Goal: Use online tool/utility: Utilize a website feature to perform a specific function

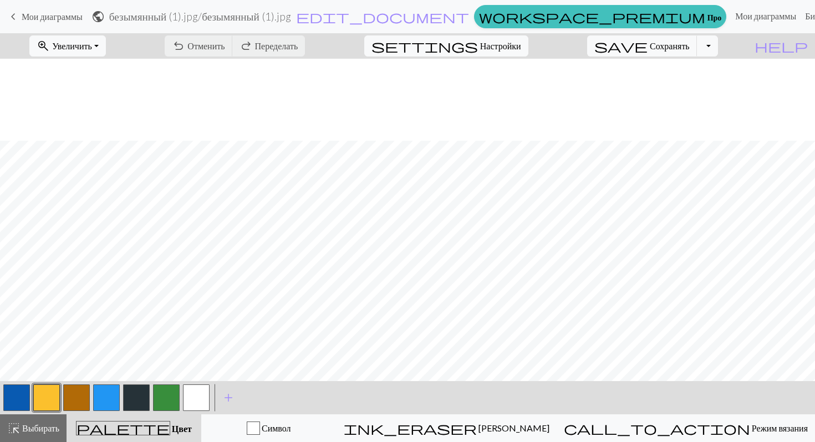
scroll to position [82, 0]
click at [73, 398] on button "button" at bounding box center [76, 398] width 27 height 27
click at [153, 399] on button "button" at bounding box center [166, 398] width 27 height 27
click at [162, 397] on button "button" at bounding box center [166, 398] width 27 height 27
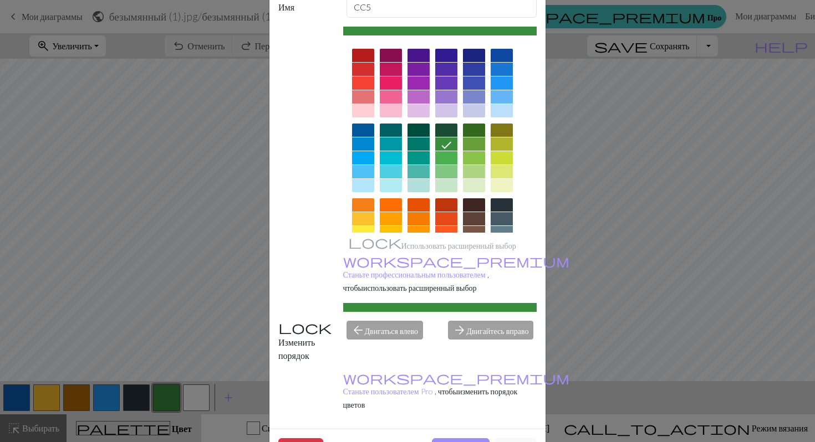
scroll to position [71, 0]
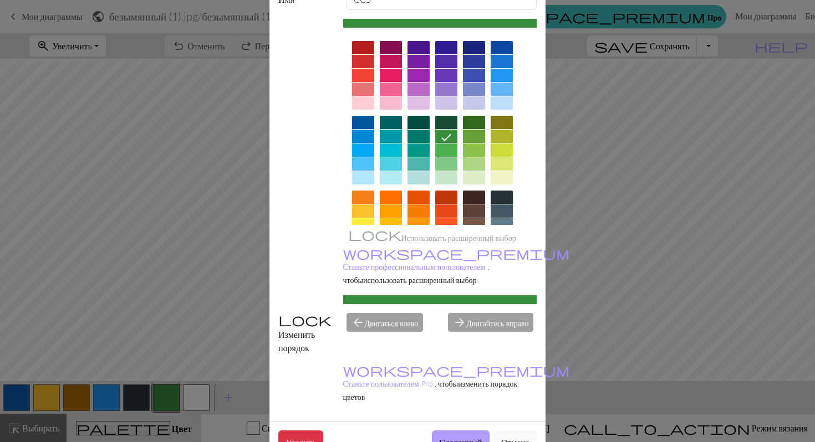
click at [451, 437] on font "Сделанный" at bounding box center [460, 442] width 43 height 11
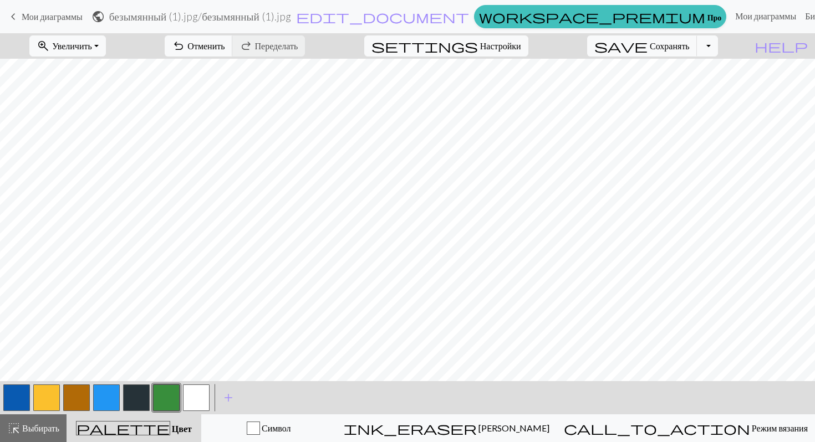
click at [86, 397] on button "button" at bounding box center [76, 398] width 27 height 27
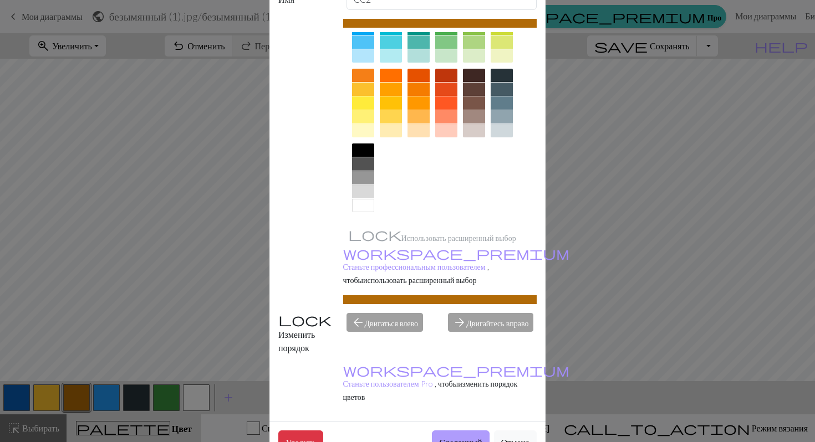
click at [455, 437] on font "Сделанный" at bounding box center [460, 442] width 43 height 11
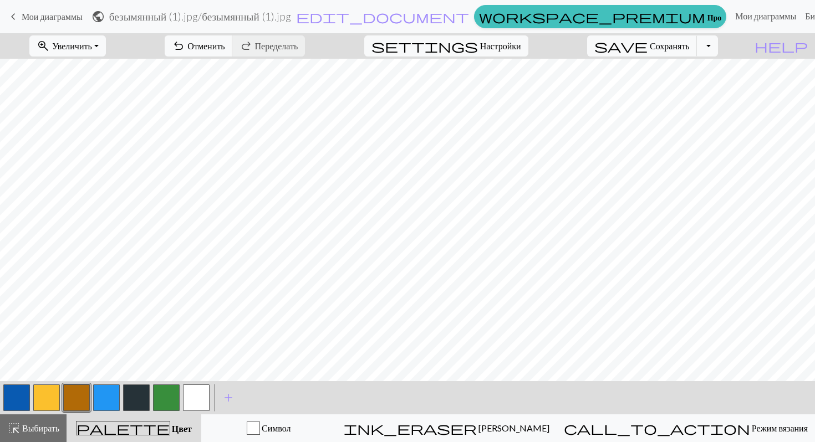
click at [58, 397] on button "button" at bounding box center [46, 398] width 27 height 27
click at [54, 397] on button "button" at bounding box center [46, 398] width 27 height 27
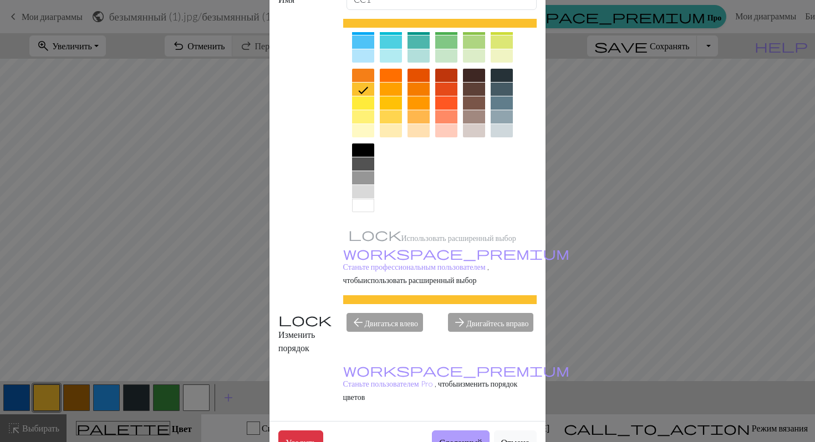
click at [464, 431] on button "Сделанный" at bounding box center [460, 442] width 57 height 23
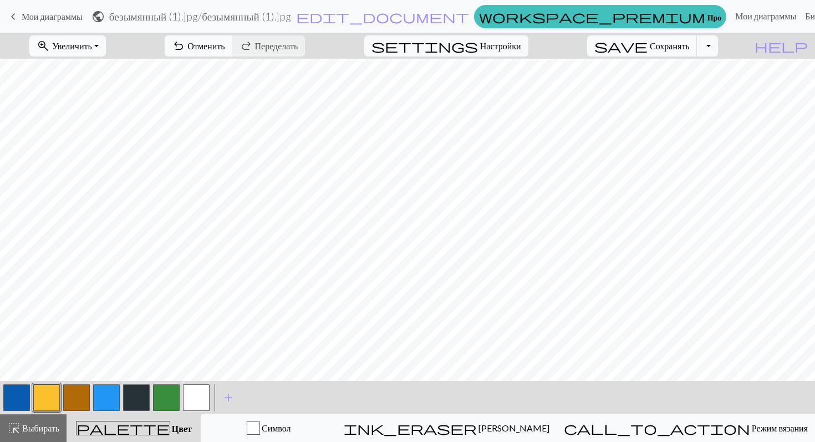
click at [135, 396] on button "button" at bounding box center [136, 398] width 27 height 27
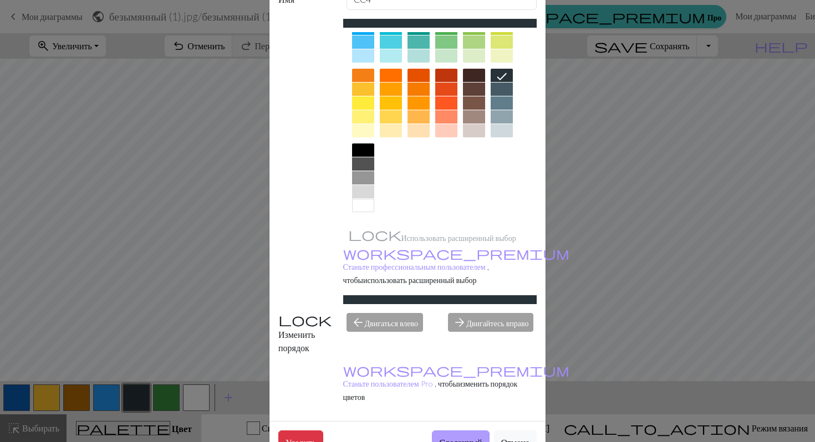
click at [449, 437] on font "Сделанный" at bounding box center [460, 442] width 43 height 11
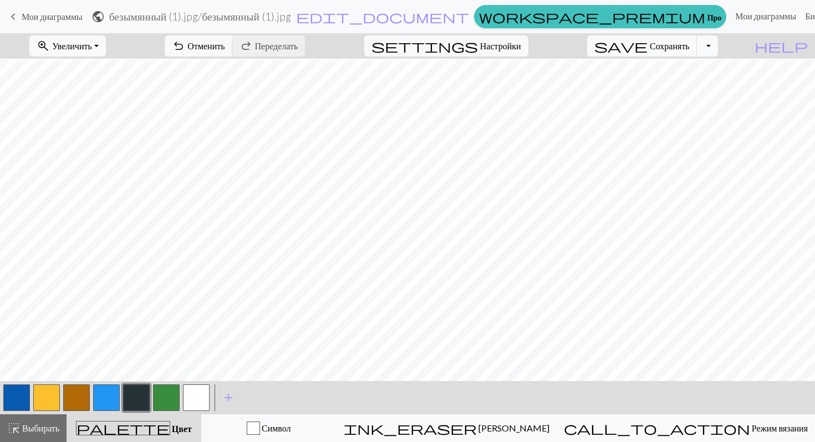
scroll to position [82, 0]
click at [19, 398] on button "button" at bounding box center [16, 398] width 27 height 27
click at [11, 393] on button "button" at bounding box center [16, 398] width 27 height 27
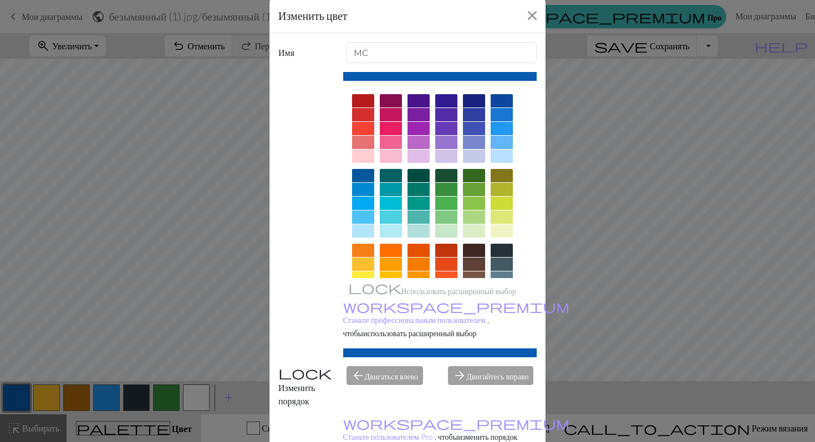
scroll to position [71, 0]
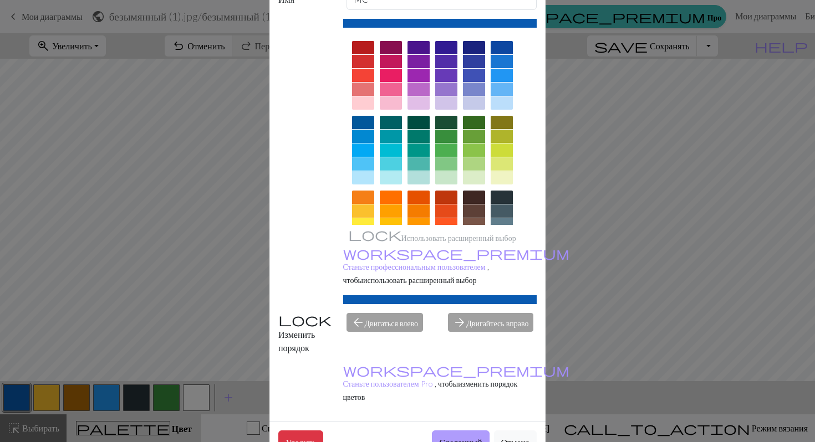
click at [459, 437] on font "Сделанный" at bounding box center [460, 442] width 43 height 11
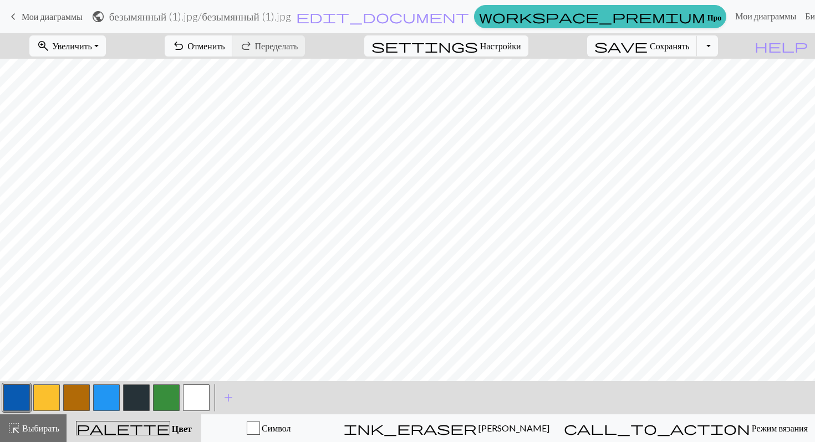
click at [96, 393] on button "button" at bounding box center [106, 398] width 27 height 27
click at [106, 399] on button "button" at bounding box center [106, 398] width 27 height 27
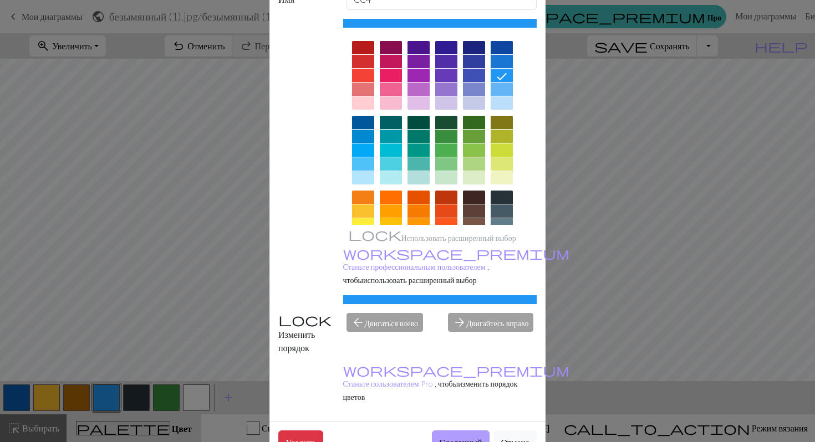
click at [455, 437] on font "Сделанный" at bounding box center [460, 442] width 43 height 11
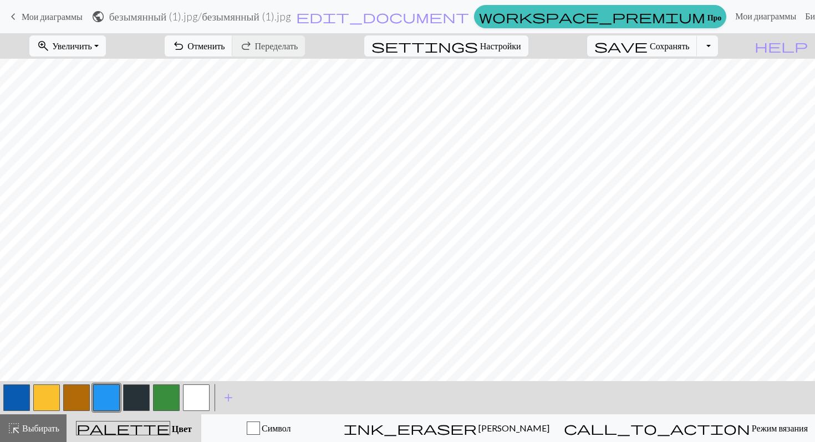
click at [107, 391] on button "button" at bounding box center [106, 398] width 27 height 27
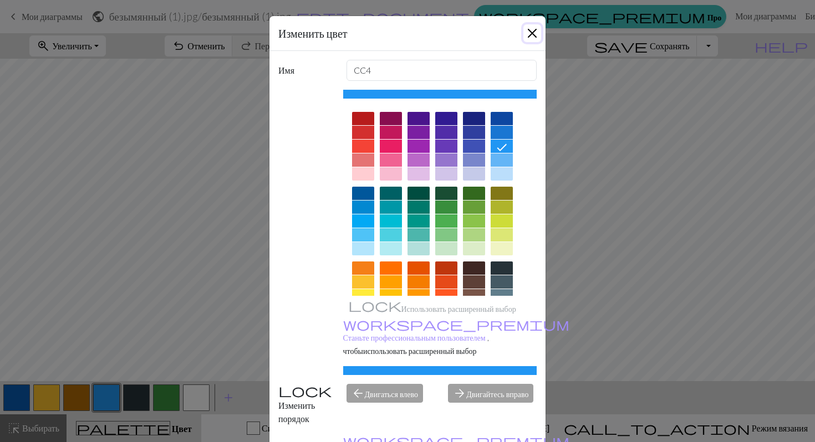
click at [534, 25] on button "Закрывать" at bounding box center [532, 33] width 18 height 18
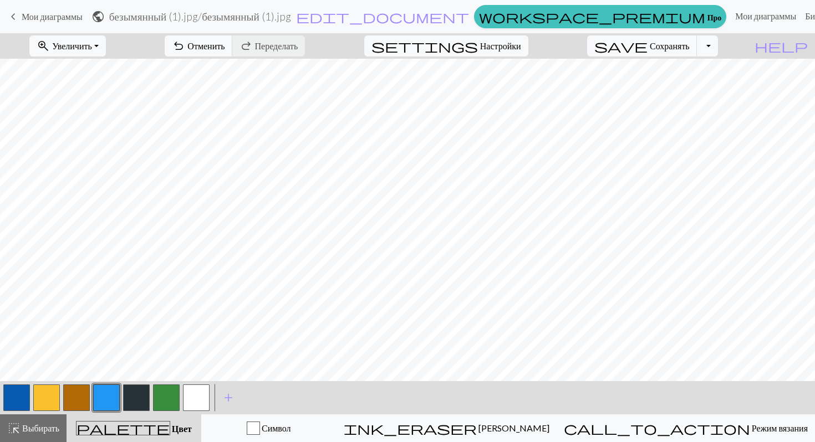
click at [4, 396] on button "button" at bounding box center [16, 398] width 27 height 27
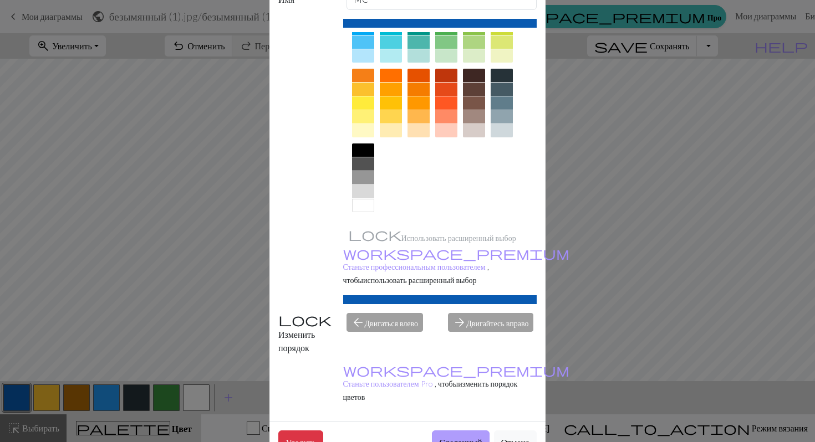
click at [439, 437] on font "Сделанный" at bounding box center [460, 442] width 43 height 11
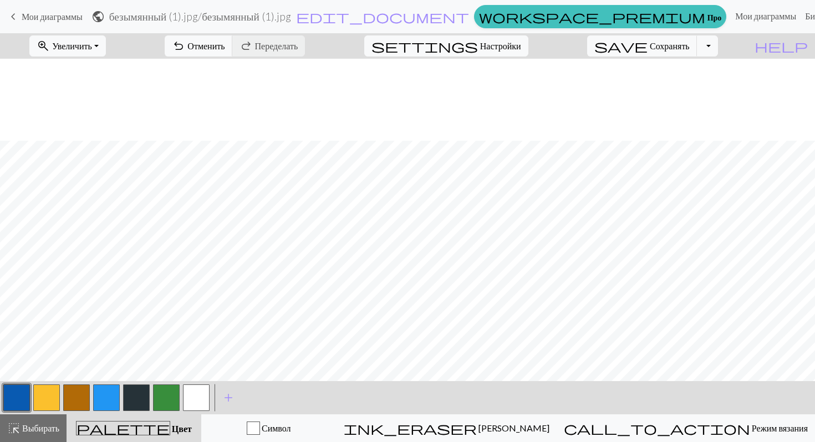
scroll to position [82, 0]
click at [136, 398] on button "button" at bounding box center [136, 398] width 27 height 27
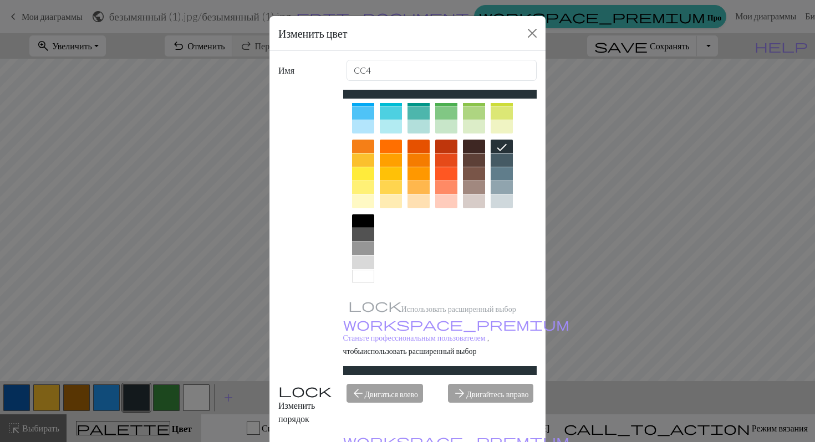
scroll to position [71, 0]
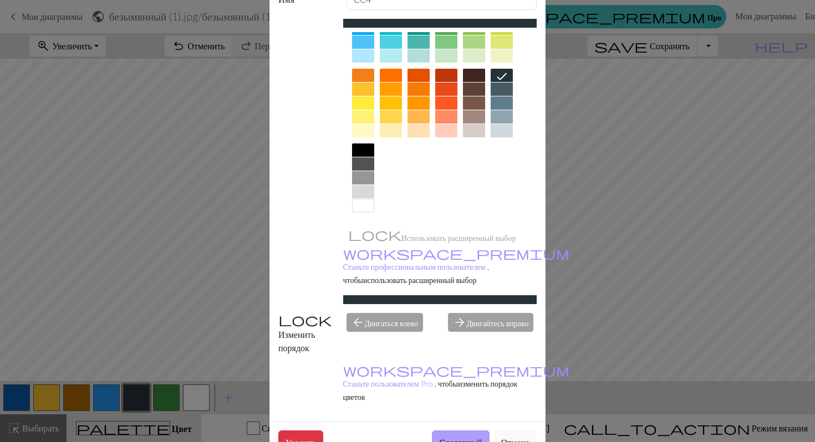
click at [458, 437] on font "Сделанный" at bounding box center [460, 442] width 43 height 11
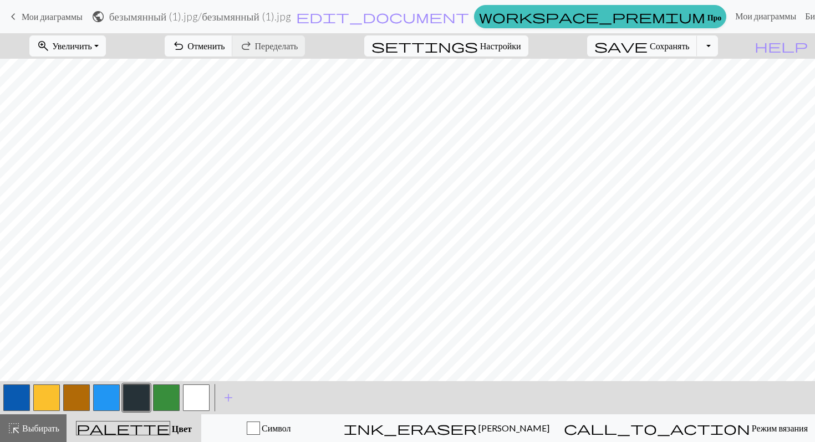
scroll to position [0, 0]
click at [108, 408] on button "button" at bounding box center [106, 398] width 27 height 27
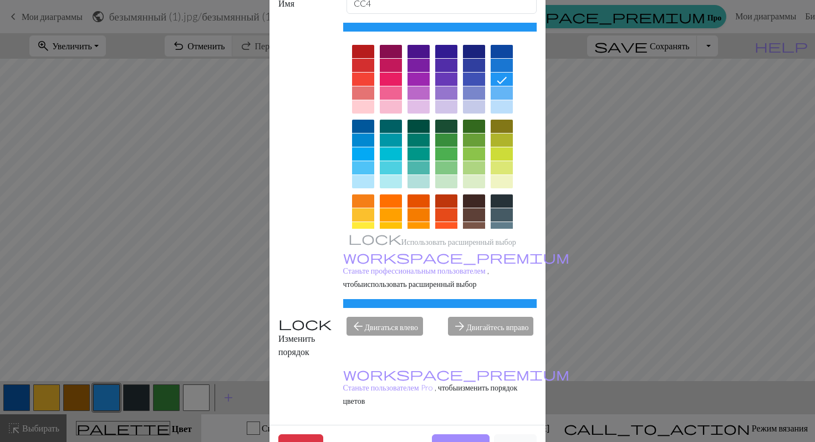
scroll to position [71, 0]
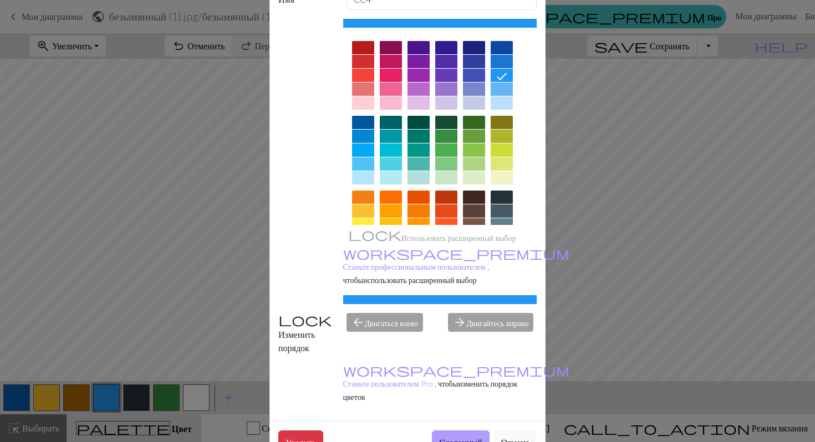
click at [454, 437] on font "Сделанный" at bounding box center [460, 442] width 43 height 11
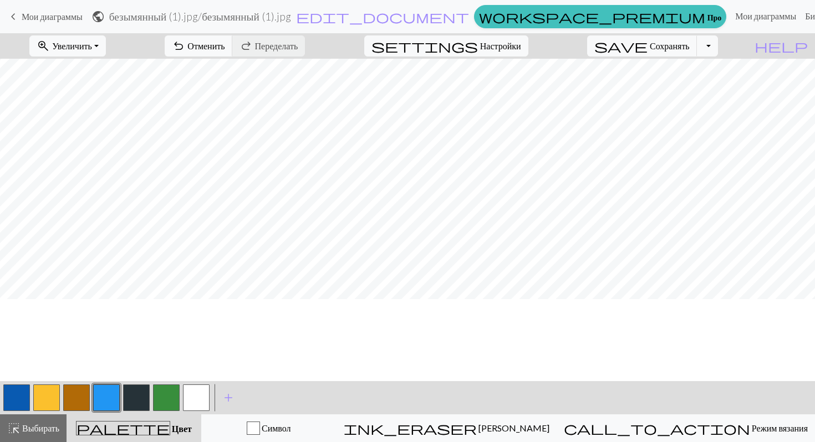
scroll to position [0, 0]
click at [201, 397] on button "button" at bounding box center [196, 398] width 27 height 27
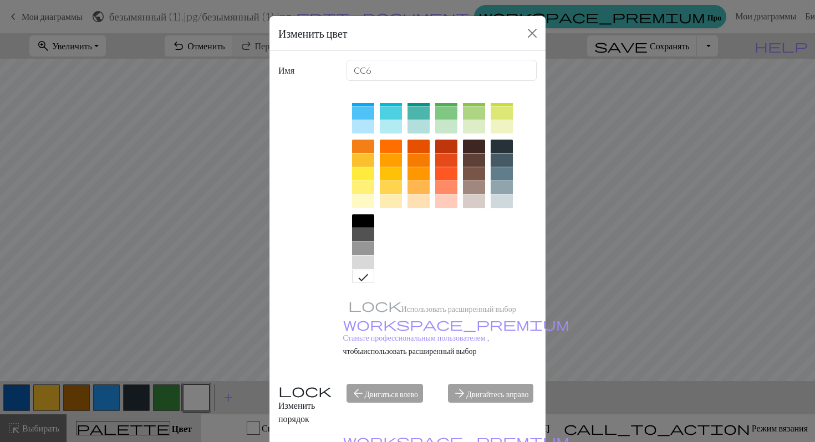
scroll to position [71, 0]
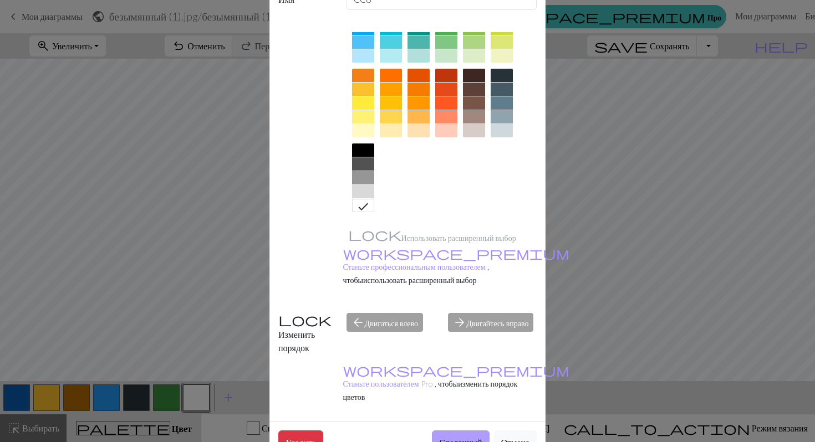
click at [447, 437] on font "Сделанный" at bounding box center [460, 442] width 43 height 11
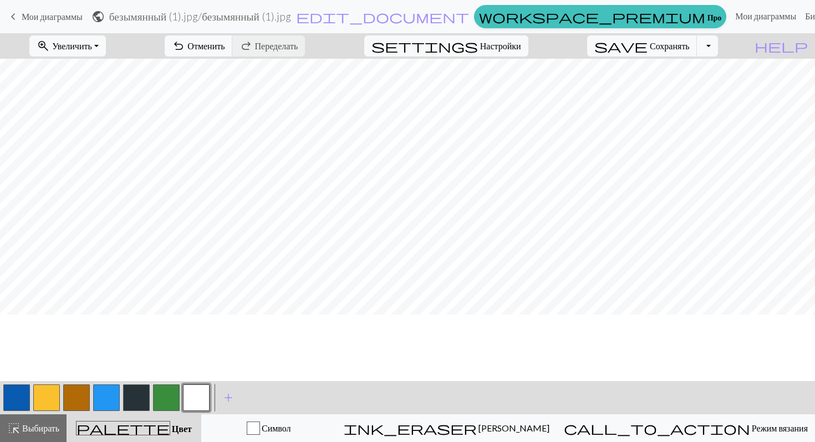
scroll to position [0, 0]
click at [19, 397] on button "button" at bounding box center [16, 398] width 27 height 27
click at [12, 393] on button "button" at bounding box center [16, 398] width 27 height 27
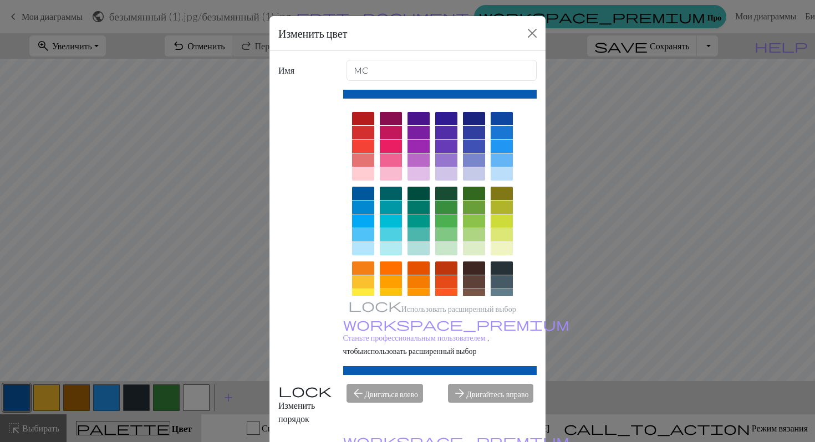
scroll to position [71, 0]
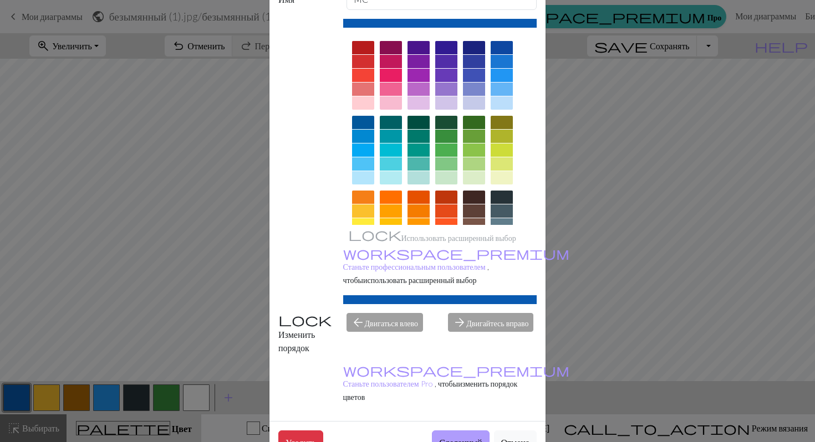
click at [442, 431] on button "Сделанный" at bounding box center [460, 442] width 57 height 23
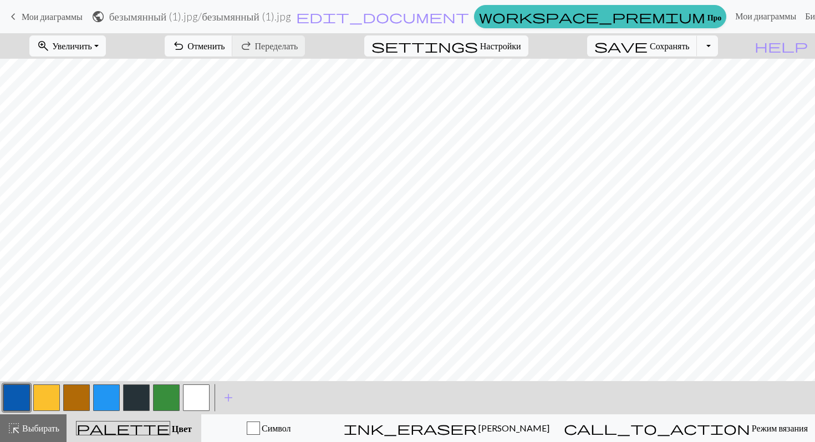
scroll to position [0, 0]
click at [100, 399] on button "button" at bounding box center [106, 398] width 27 height 27
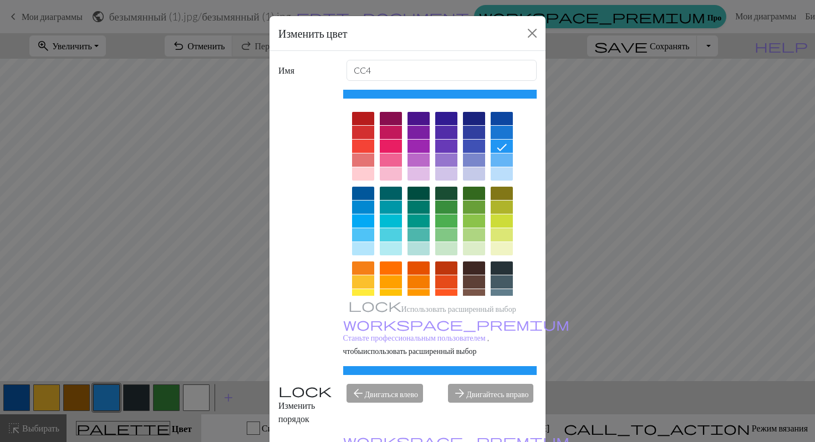
scroll to position [71, 0]
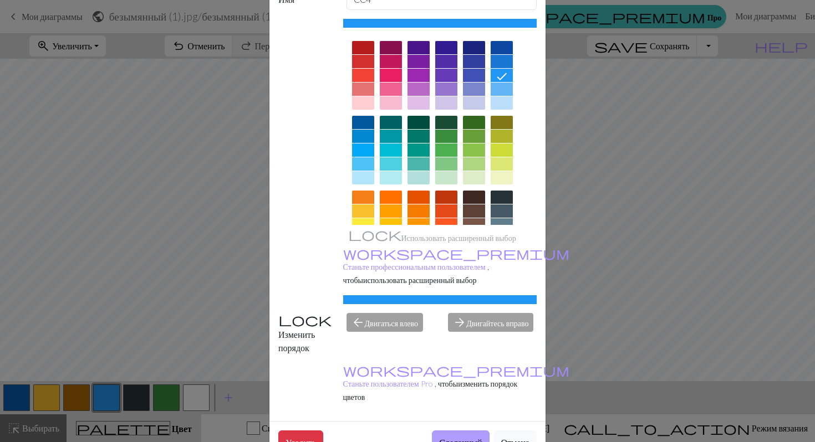
click at [456, 436] on font "Сделанный" at bounding box center [460, 441] width 43 height 11
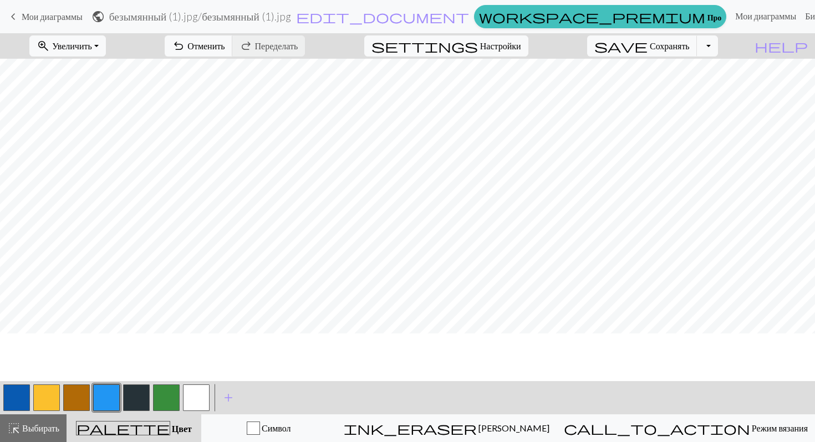
scroll to position [25, 0]
click at [191, 395] on button "button" at bounding box center [196, 398] width 27 height 27
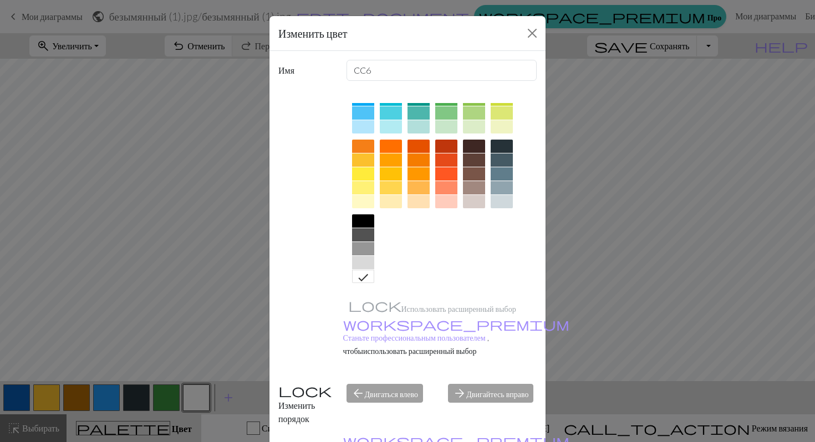
scroll to position [71, 0]
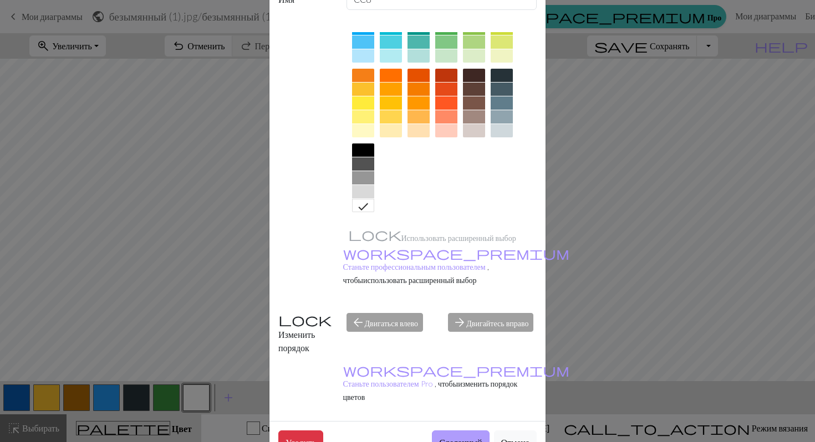
click at [449, 437] on font "Сделанный" at bounding box center [460, 442] width 43 height 11
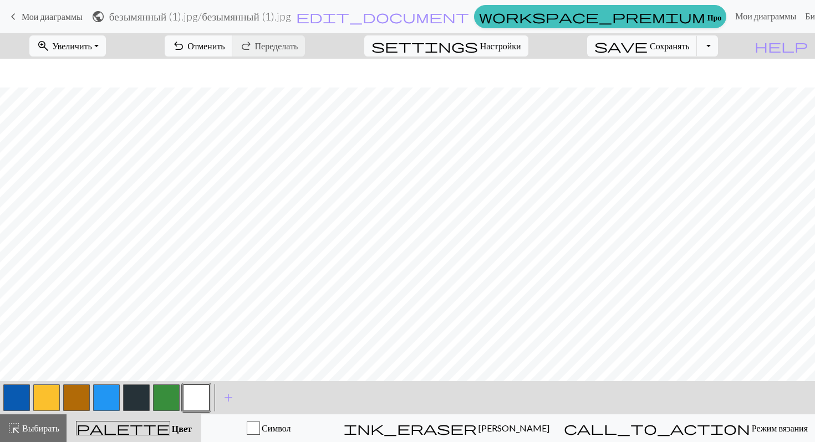
scroll to position [82, 0]
click at [103, 396] on button "button" at bounding box center [106, 398] width 27 height 27
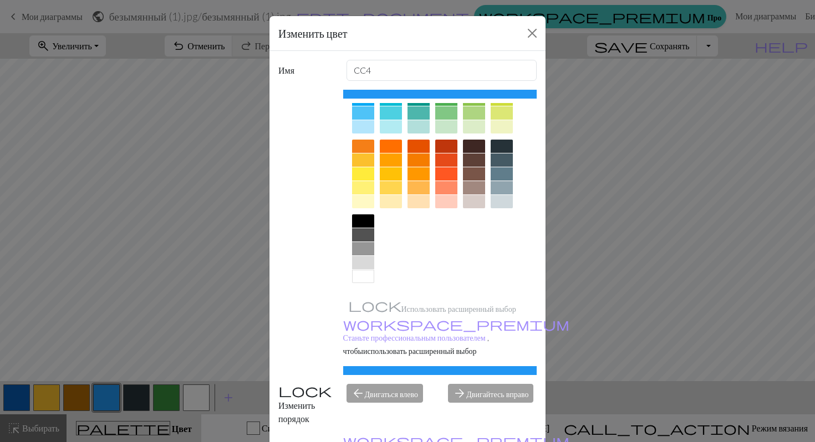
scroll to position [71, 0]
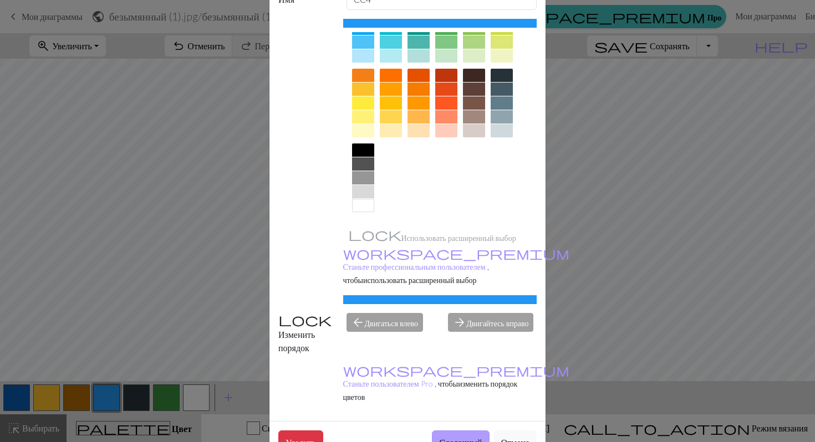
click at [440, 431] on button "Сделанный" at bounding box center [460, 442] width 57 height 23
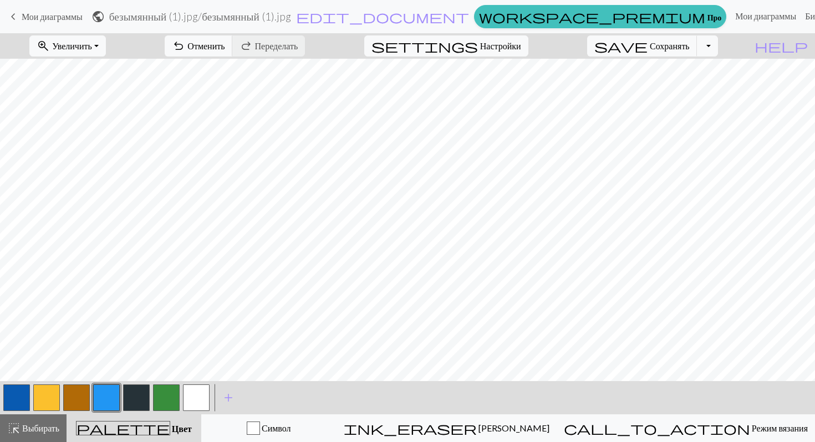
scroll to position [50, 0]
click at [224, 50] on font "Отменить" at bounding box center [205, 45] width 37 height 11
click at [298, 44] on font "Переделать" at bounding box center [276, 45] width 43 height 11
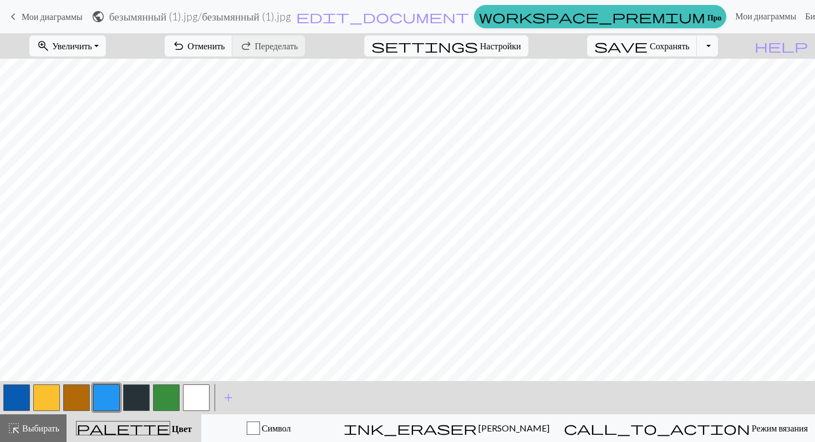
click at [71, 396] on button "button" at bounding box center [76, 398] width 27 height 27
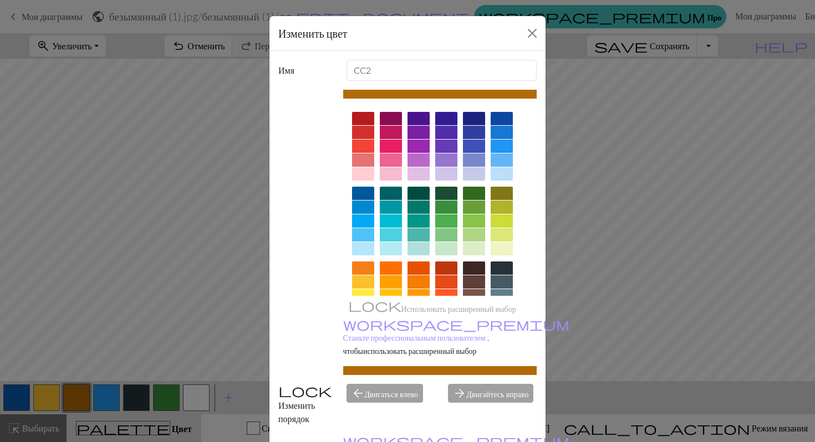
scroll to position [71, 0]
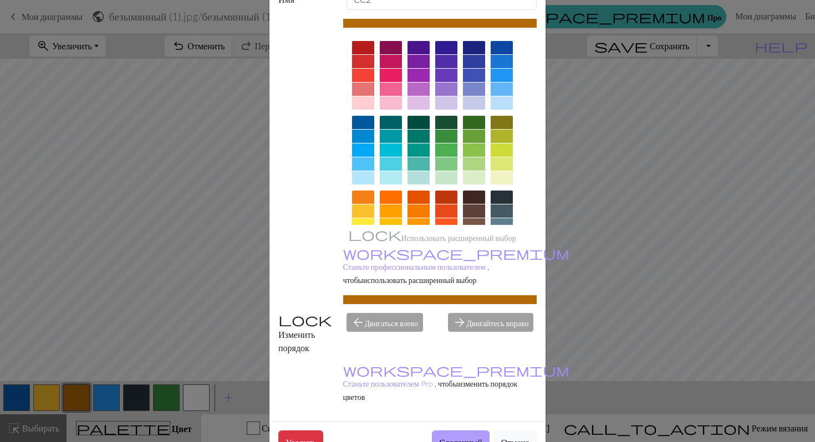
click at [459, 437] on font "Сделанный" at bounding box center [460, 442] width 43 height 11
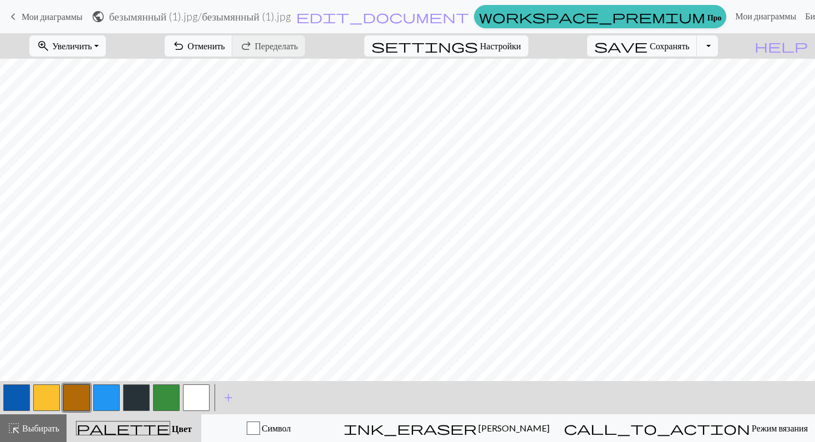
scroll to position [82, 0]
click at [224, 48] on font "Отменить" at bounding box center [205, 45] width 37 height 11
click at [675, 52] on button "save Сохранять Сохранять" at bounding box center [642, 45] width 110 height 21
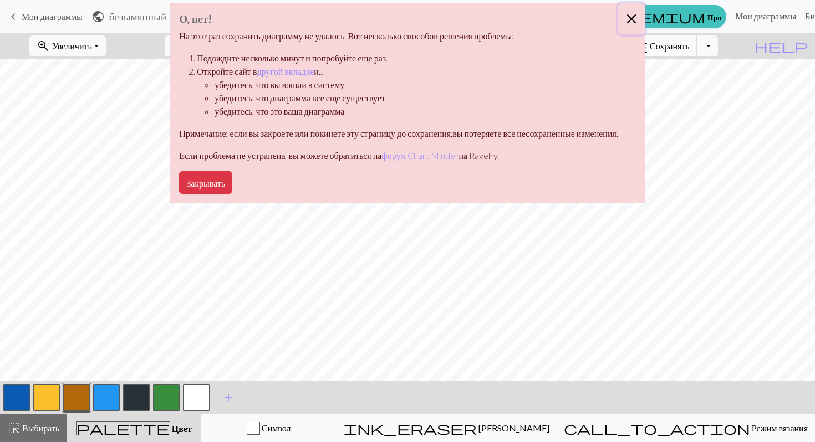
click at [644, 14] on button "Закрывать" at bounding box center [631, 18] width 27 height 31
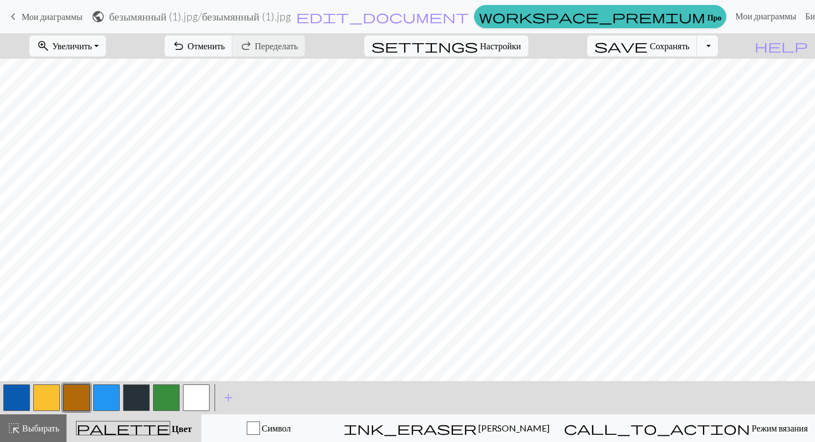
click at [718, 45] on button "Переключить раскрывающийся список" at bounding box center [707, 45] width 21 height 21
click at [565, 88] on font "Скачать" at bounding box center [550, 88] width 30 height 11
click at [718, 49] on button "Переключить раскрывающийся список" at bounding box center [707, 45] width 21 height 21
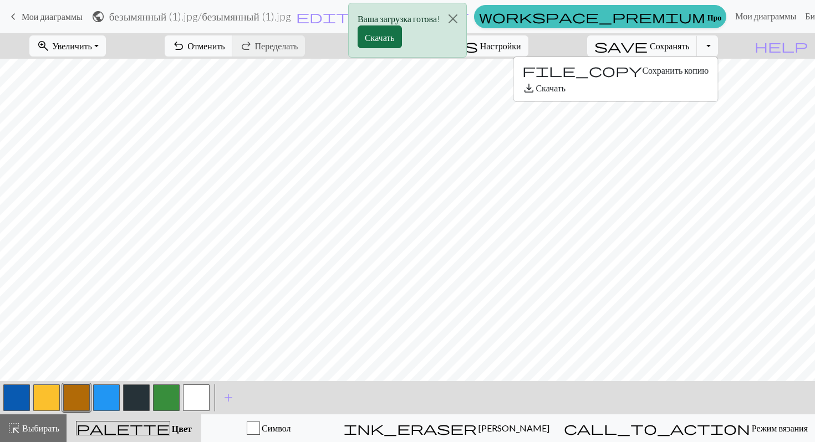
click at [368, 39] on font "Скачать" at bounding box center [380, 37] width 30 height 11
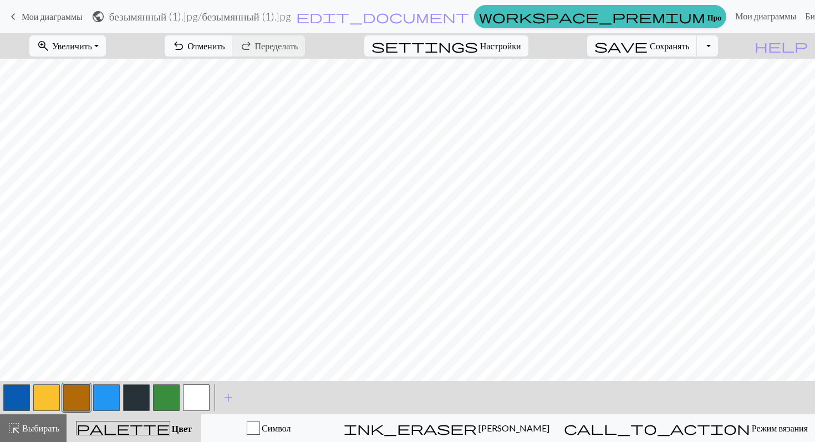
click at [51, 398] on button "button" at bounding box center [46, 398] width 27 height 27
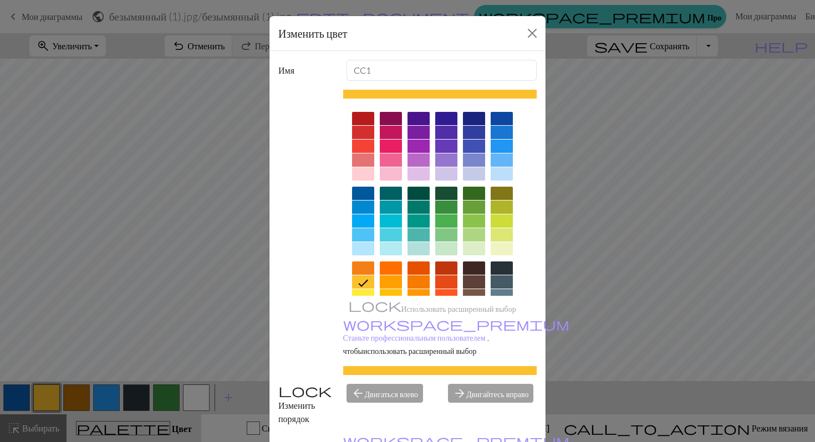
scroll to position [67, 0]
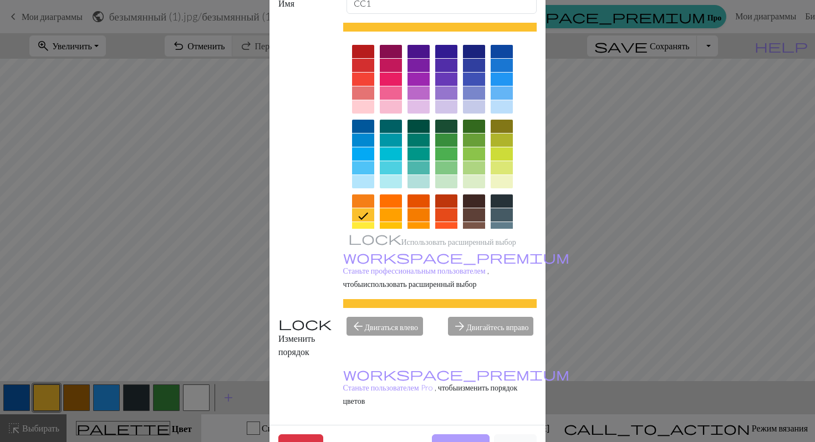
click at [466, 441] on font "Сделанный" at bounding box center [460, 446] width 43 height 11
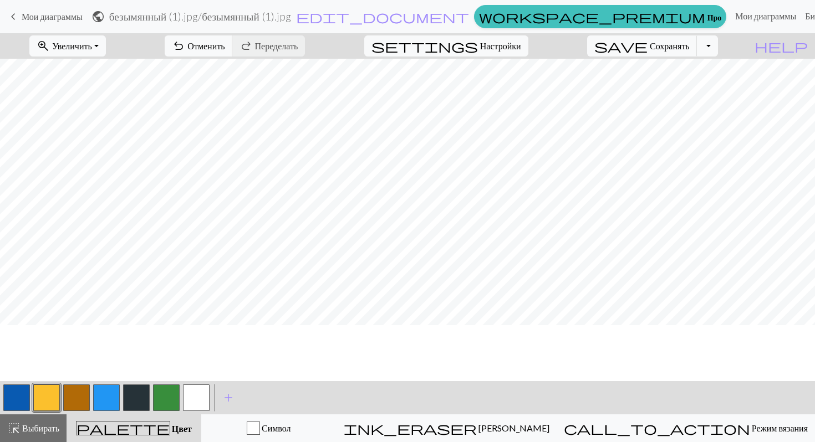
scroll to position [0, 0]
click at [23, 394] on button "button" at bounding box center [16, 398] width 27 height 27
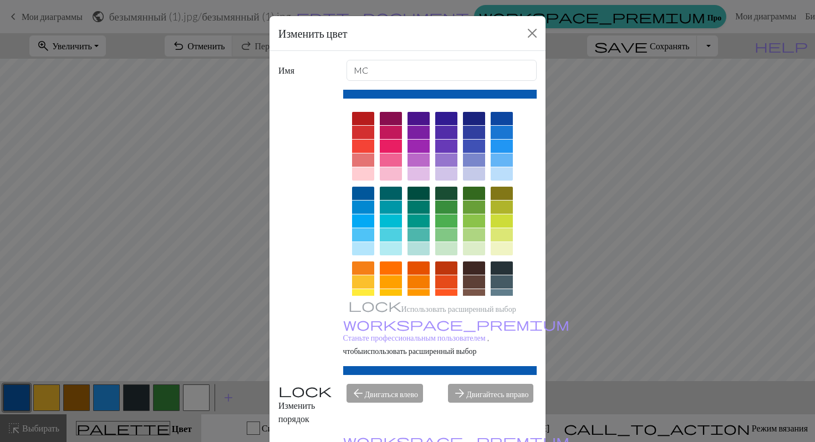
scroll to position [71, 0]
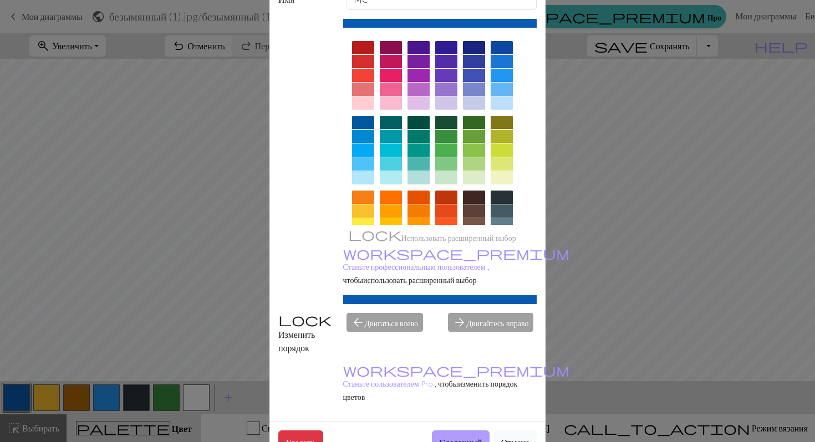
click at [466, 437] on font "Сделанный" at bounding box center [460, 442] width 43 height 11
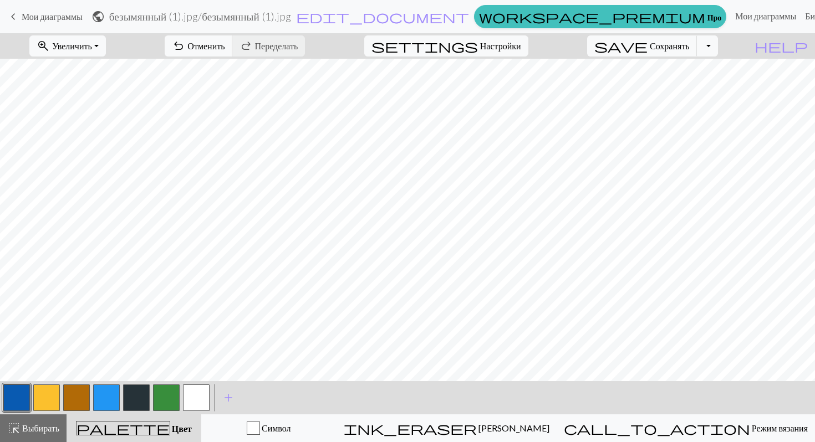
click at [203, 398] on button "button" at bounding box center [196, 398] width 27 height 27
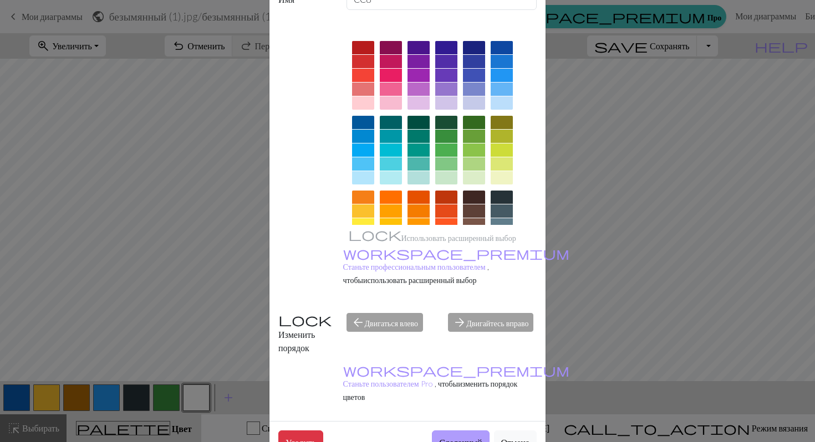
click at [450, 431] on button "Сделанный" at bounding box center [460, 442] width 57 height 23
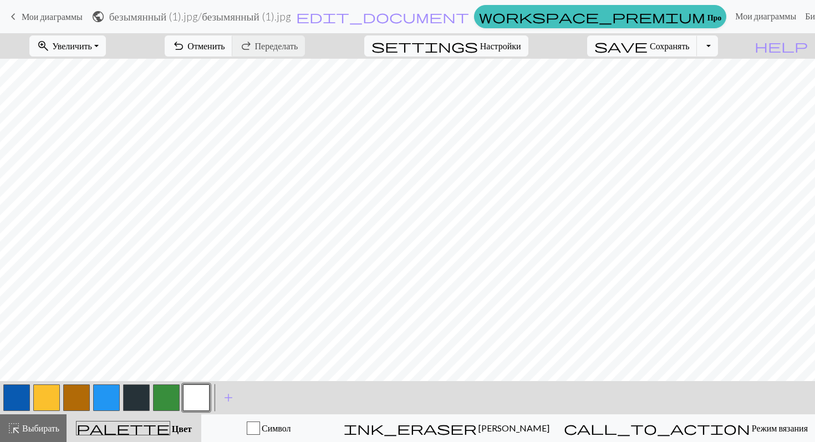
click at [10, 395] on button "button" at bounding box center [16, 398] width 27 height 27
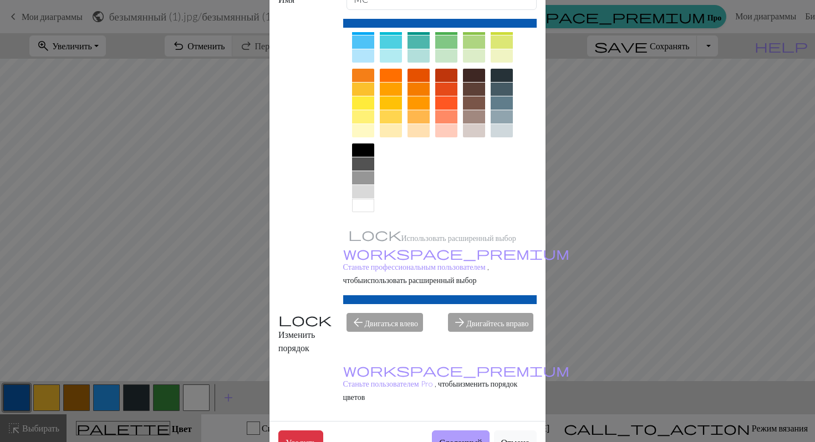
click at [470, 431] on button "Сделанный" at bounding box center [460, 442] width 57 height 23
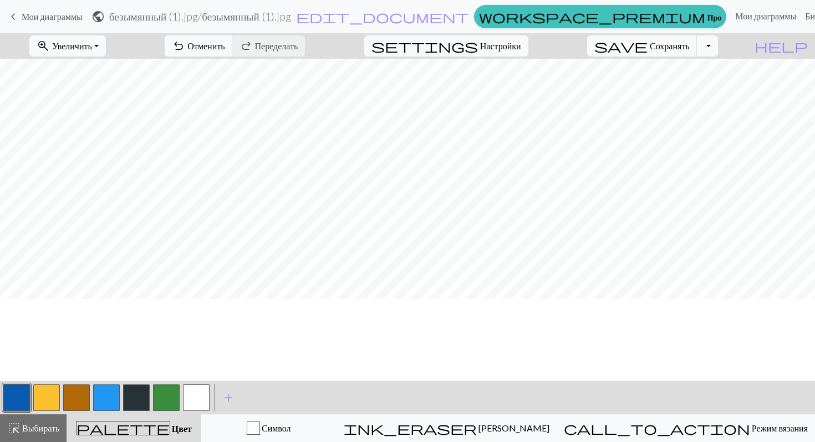
scroll to position [0, 0]
click at [192, 400] on button "button" at bounding box center [196, 398] width 27 height 27
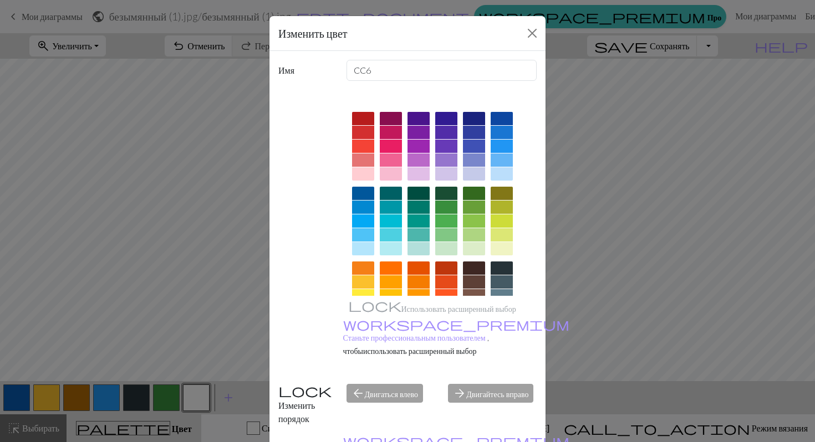
scroll to position [71, 0]
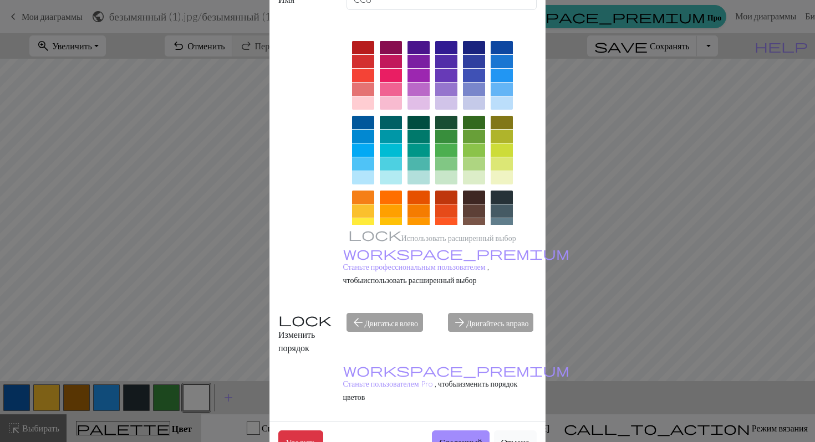
click at [512, 437] on font "Отмена" at bounding box center [515, 442] width 28 height 11
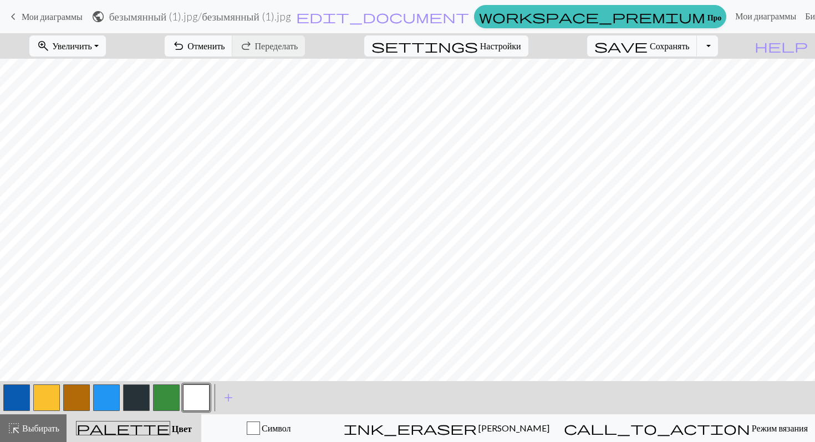
click at [198, 396] on button "button" at bounding box center [196, 398] width 27 height 27
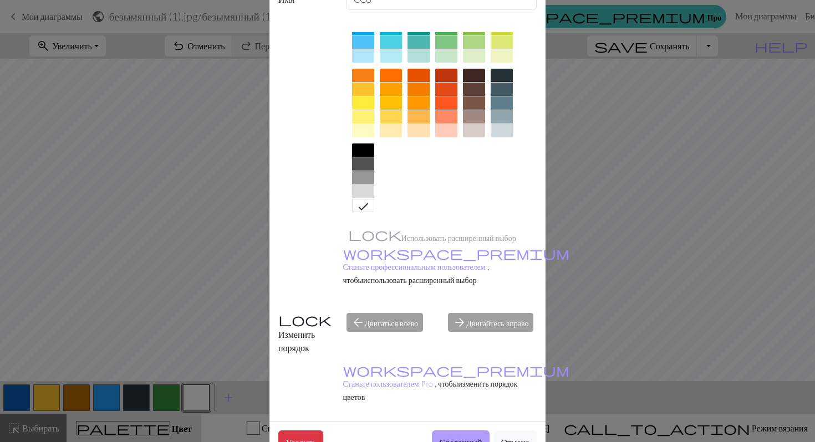
click at [459, 437] on font "Сделанный" at bounding box center [460, 442] width 43 height 11
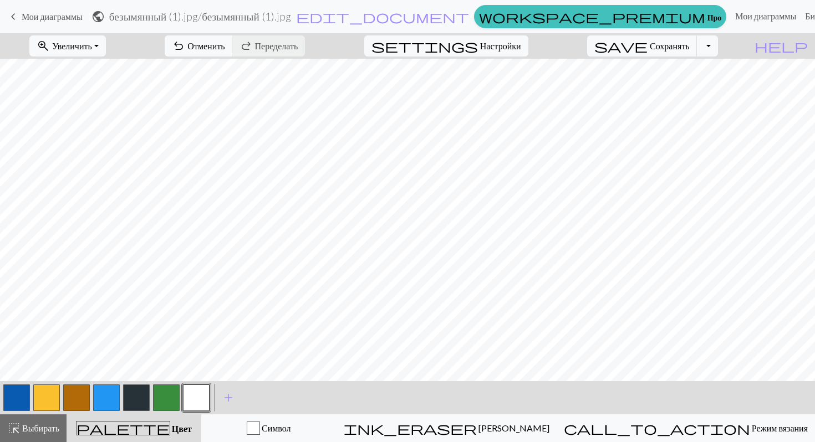
click at [11, 400] on button "button" at bounding box center [16, 398] width 27 height 27
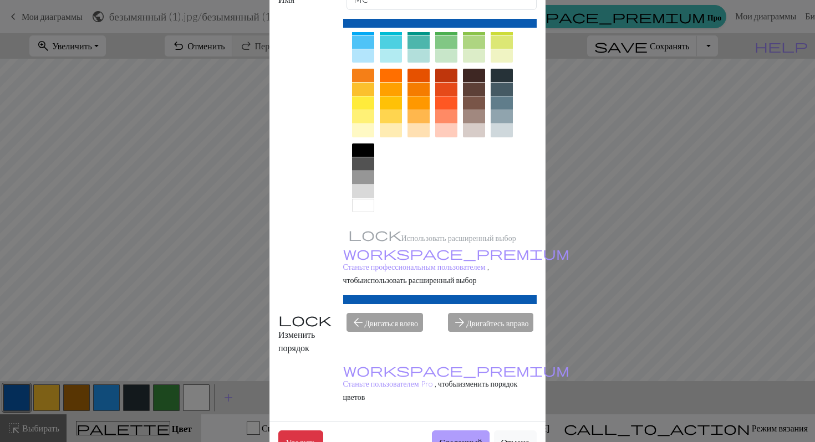
click at [448, 431] on button "Сделанный" at bounding box center [460, 442] width 57 height 23
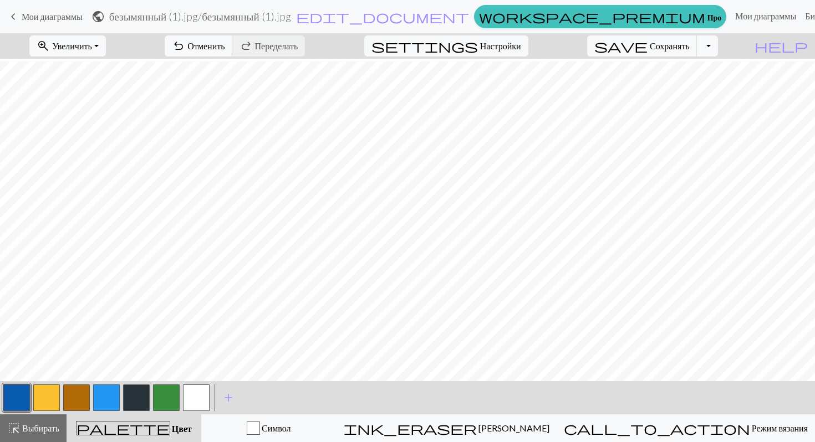
scroll to position [82, 0]
click at [80, 391] on button "button" at bounding box center [76, 398] width 27 height 27
click at [79, 406] on button "button" at bounding box center [76, 398] width 27 height 27
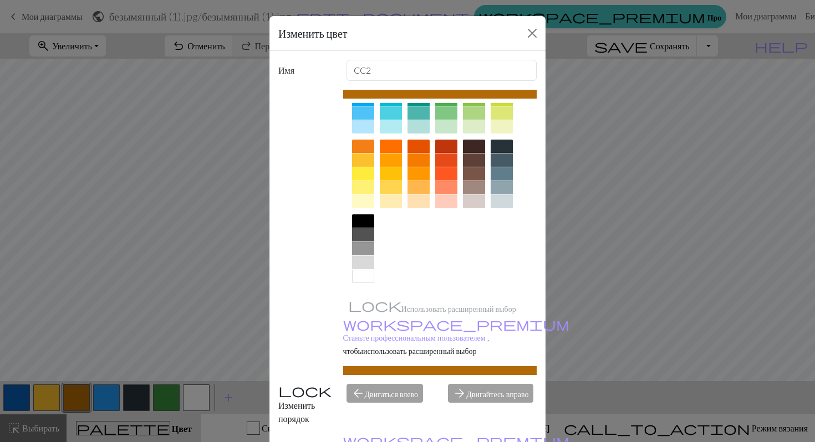
scroll to position [71, 0]
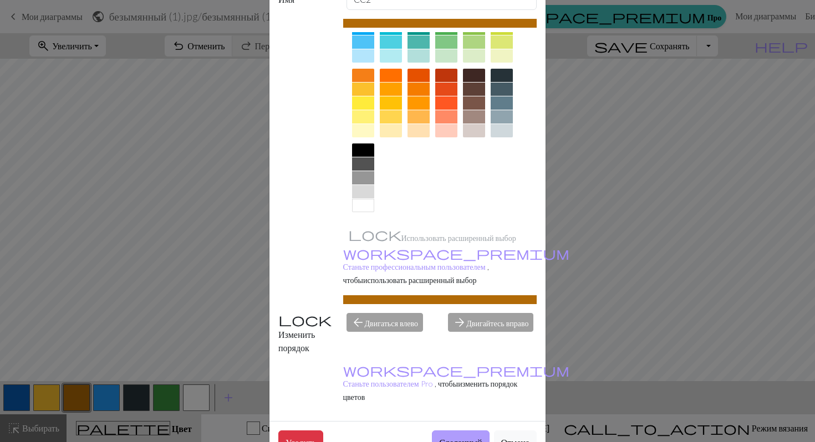
click at [448, 437] on font "Сделанный" at bounding box center [460, 442] width 43 height 11
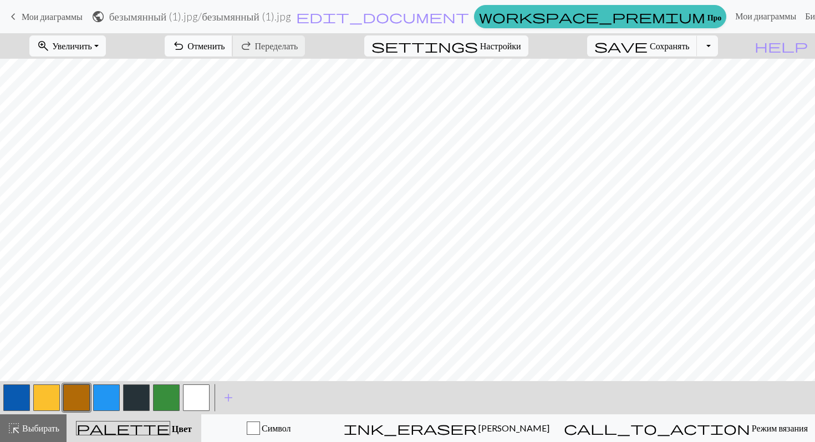
click at [224, 47] on font "Отменить" at bounding box center [205, 45] width 37 height 11
click at [224, 46] on font "Отменить" at bounding box center [205, 45] width 37 height 11
click at [224, 45] on font "Отменить" at bounding box center [205, 45] width 37 height 11
click at [170, 388] on button "button" at bounding box center [166, 398] width 27 height 27
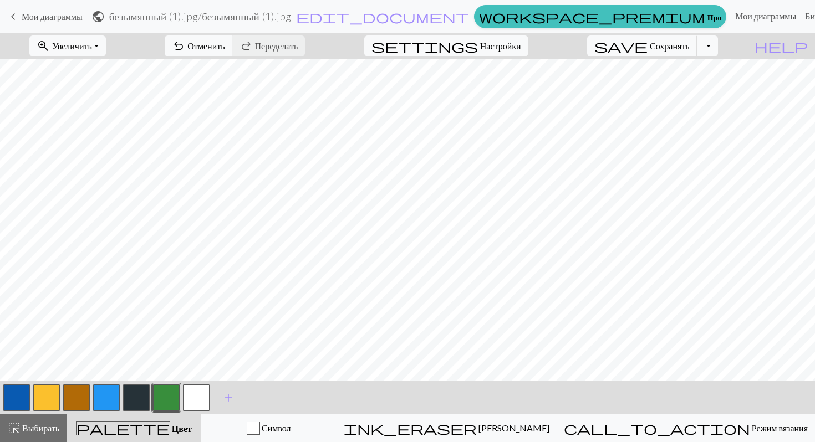
click at [170, 388] on button "button" at bounding box center [166, 398] width 27 height 27
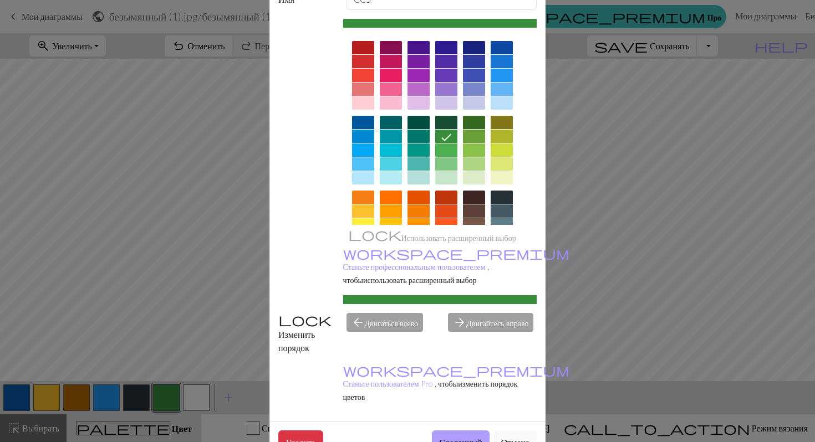
click at [455, 437] on font "Сделанный" at bounding box center [460, 442] width 43 height 11
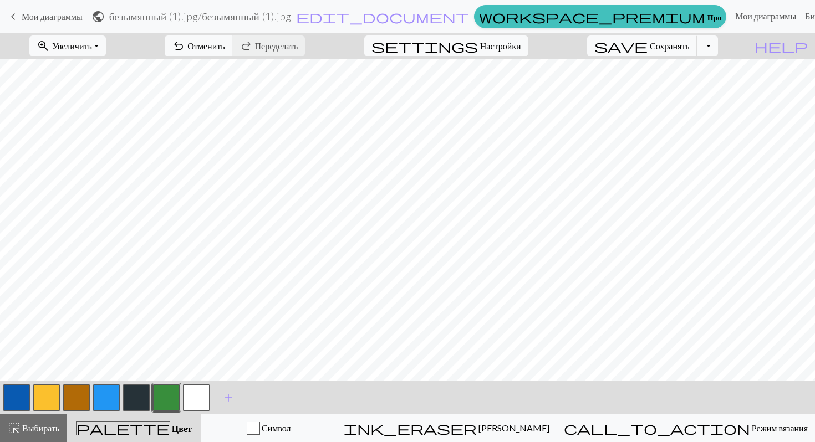
scroll to position [82, 0]
click at [185, 46] on span "undo" at bounding box center [178, 46] width 13 height 16
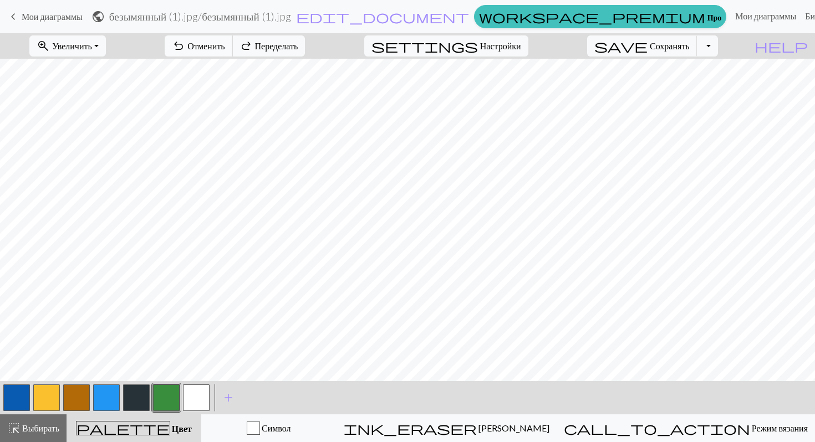
click at [185, 46] on span "undo" at bounding box center [178, 46] width 13 height 16
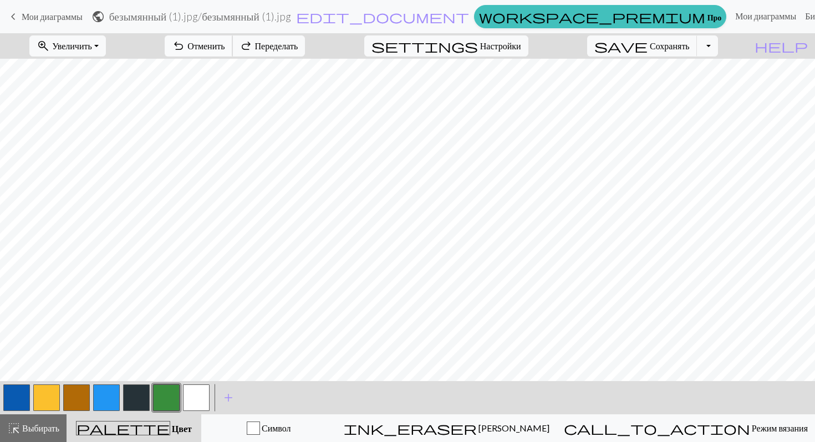
click at [185, 46] on span "undo" at bounding box center [178, 46] width 13 height 16
click at [298, 48] on font "Переделать" at bounding box center [276, 45] width 43 height 11
click at [224, 45] on font "Отменить" at bounding box center [205, 45] width 37 height 11
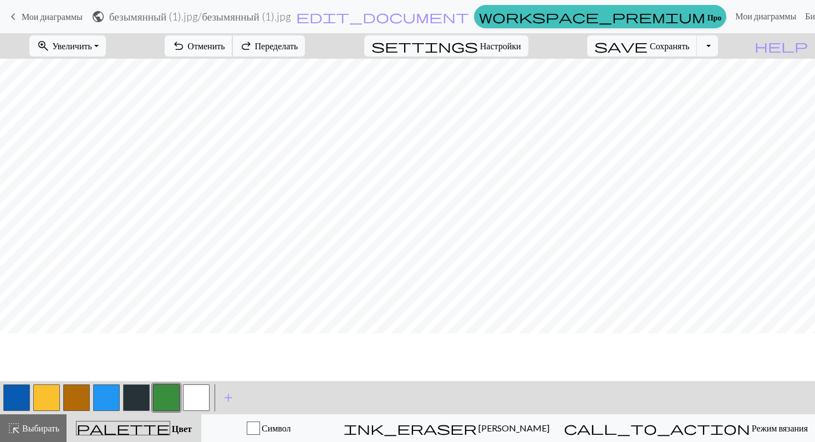
scroll to position [0, 0]
click at [104, 403] on button "button" at bounding box center [106, 398] width 27 height 27
click at [113, 404] on button "button" at bounding box center [106, 398] width 27 height 27
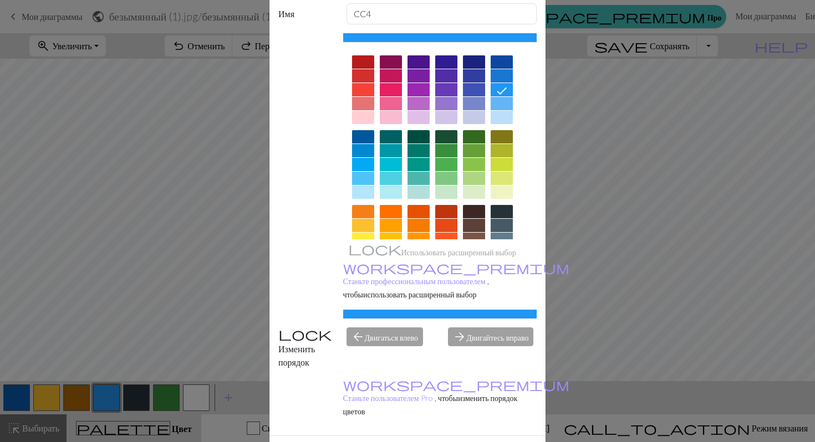
scroll to position [71, 0]
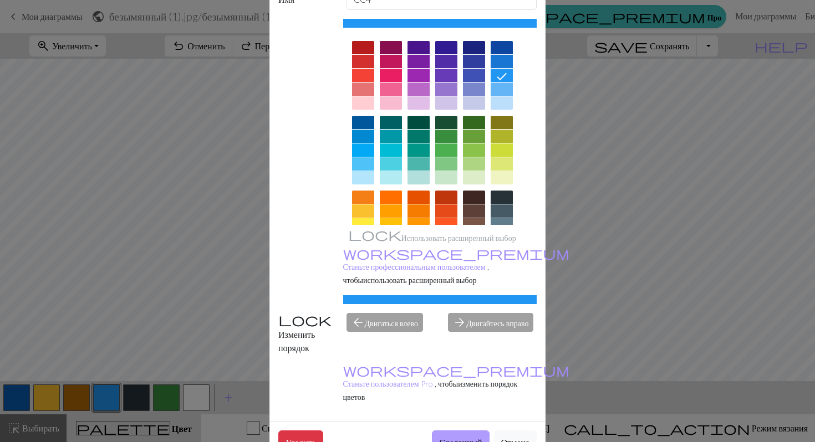
click at [461, 431] on button "Сделанный" at bounding box center [460, 442] width 57 height 23
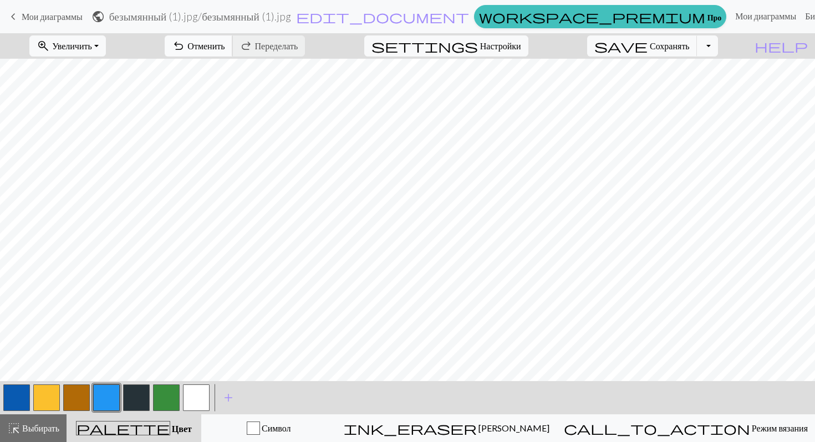
click at [224, 47] on font "Отменить" at bounding box center [205, 45] width 37 height 11
click at [224, 49] on font "Отменить" at bounding box center [205, 45] width 37 height 11
click at [224, 47] on font "Отменить" at bounding box center [205, 45] width 37 height 11
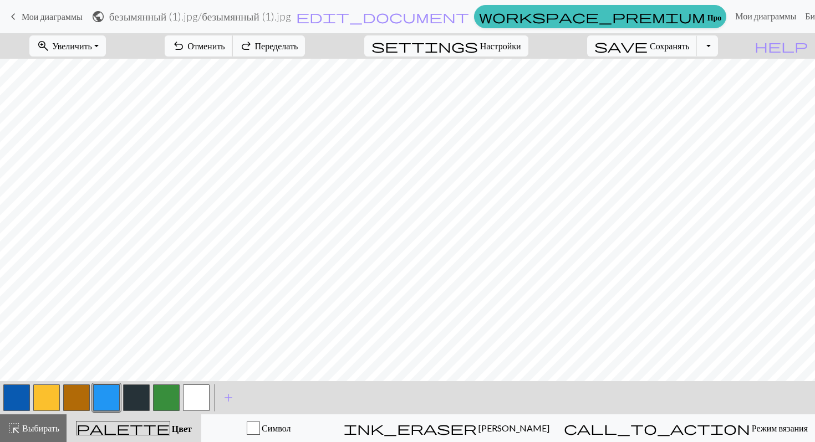
click at [224, 47] on font "Отменить" at bounding box center [205, 45] width 37 height 11
click at [224, 45] on font "Отменить" at bounding box center [205, 45] width 37 height 11
click at [224, 43] on font "Отменить" at bounding box center [205, 45] width 37 height 11
click at [224, 44] on font "Отменить" at bounding box center [205, 45] width 37 height 11
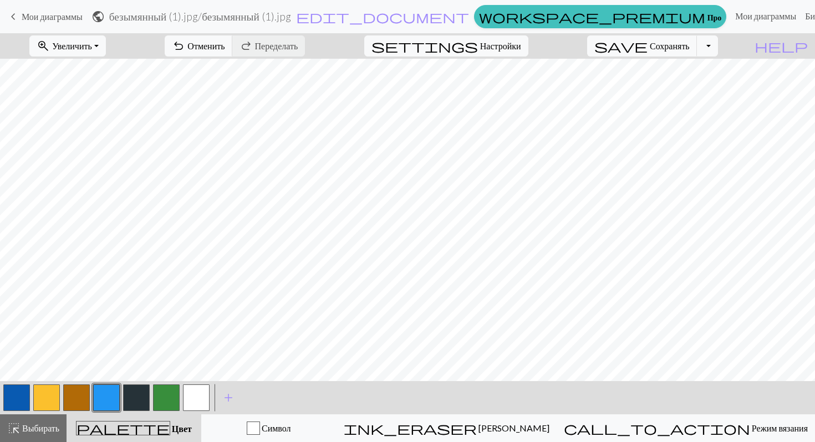
click at [79, 391] on button "button" at bounding box center [76, 398] width 27 height 27
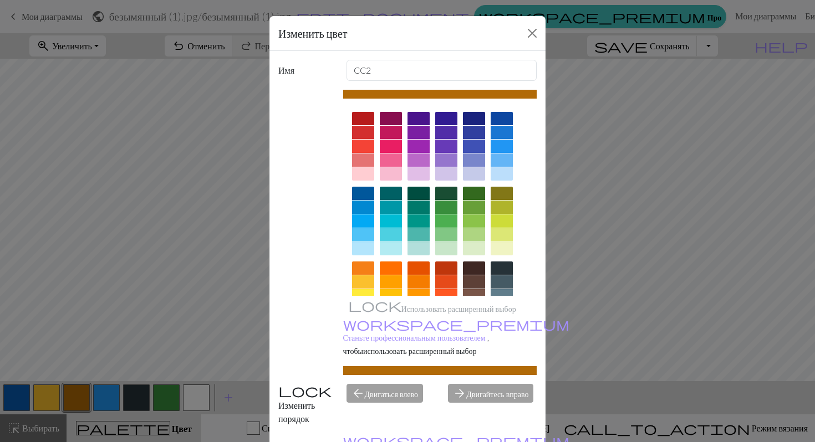
scroll to position [71, 0]
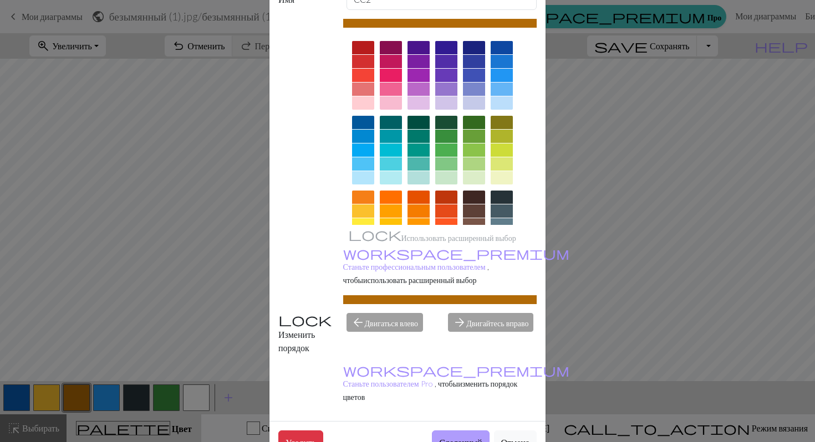
click at [453, 437] on font "Сделанный" at bounding box center [460, 442] width 43 height 11
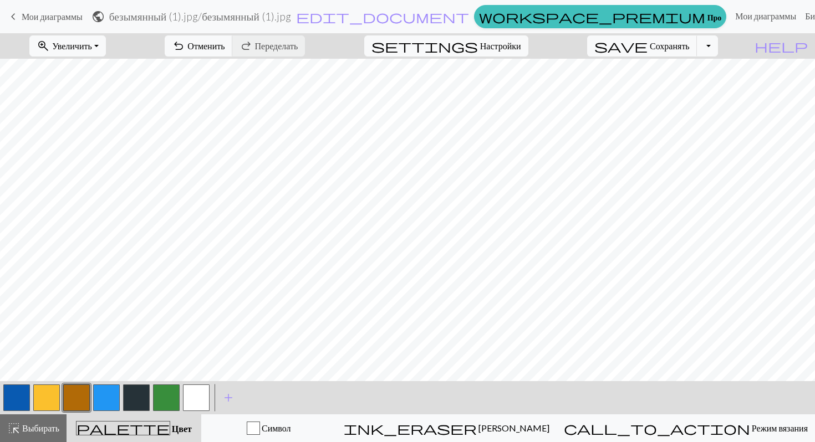
click at [163, 396] on button "button" at bounding box center [166, 398] width 27 height 27
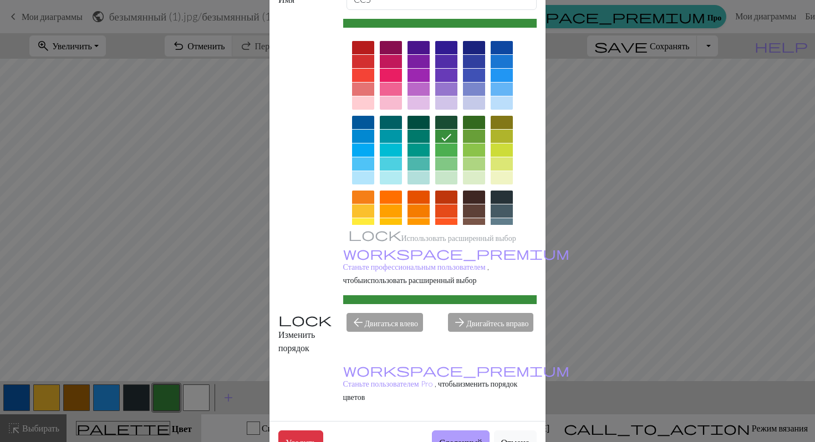
click at [461, 437] on font "Сделанный" at bounding box center [460, 442] width 43 height 11
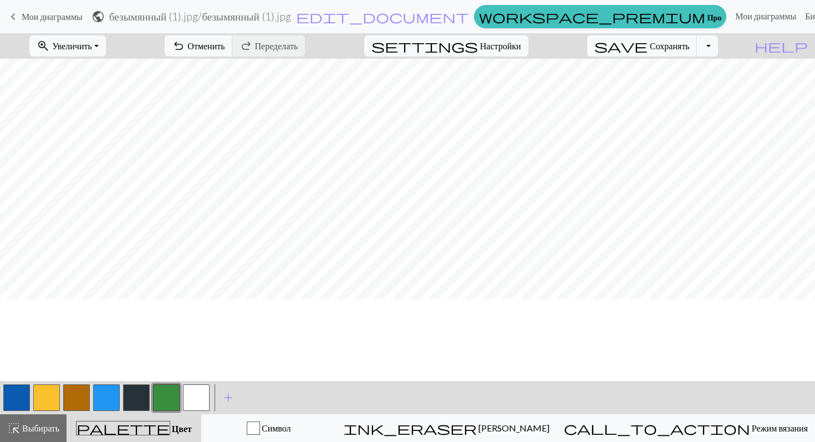
scroll to position [0, 0]
click at [144, 392] on button "button" at bounding box center [136, 398] width 27 height 27
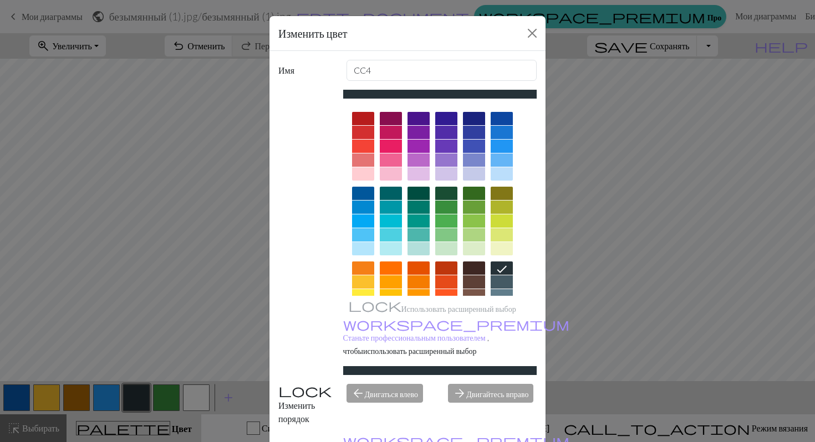
scroll to position [71, 0]
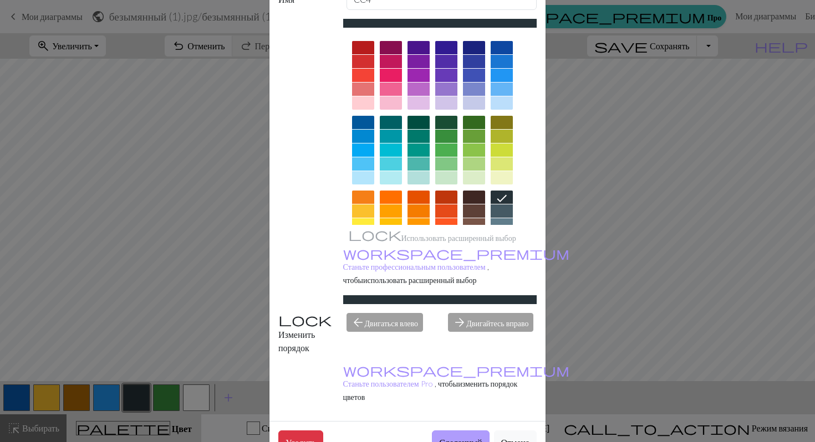
click at [451, 437] on font "Сделанный" at bounding box center [460, 442] width 43 height 11
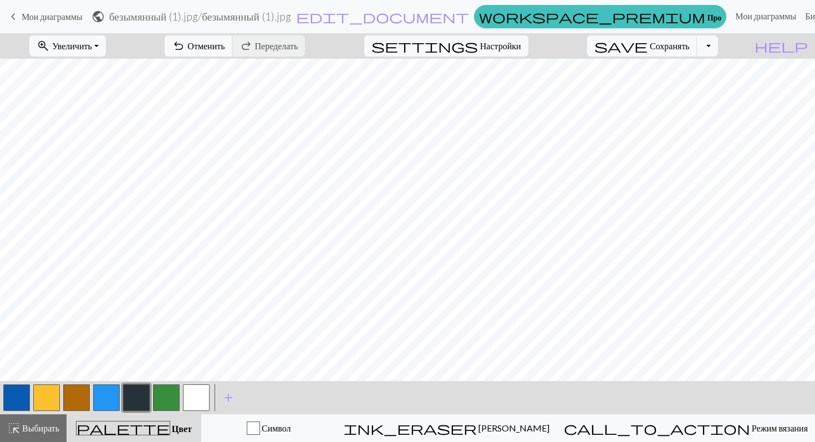
scroll to position [0, 0]
click at [224, 43] on font "Отменить" at bounding box center [205, 45] width 37 height 11
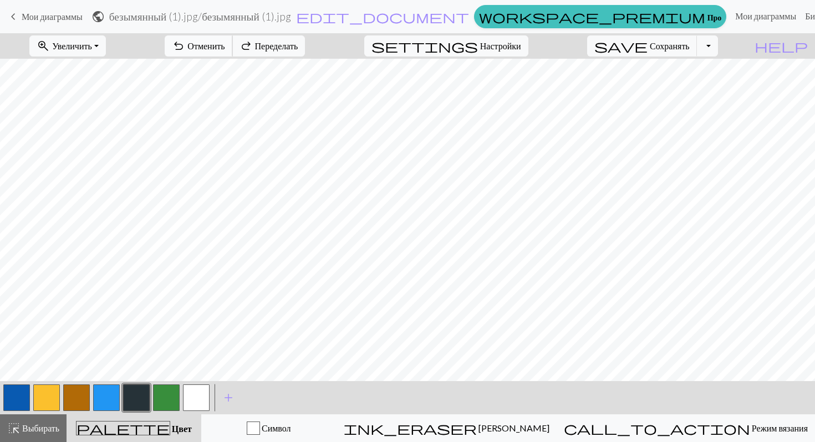
click at [224, 43] on font "Отменить" at bounding box center [205, 45] width 37 height 11
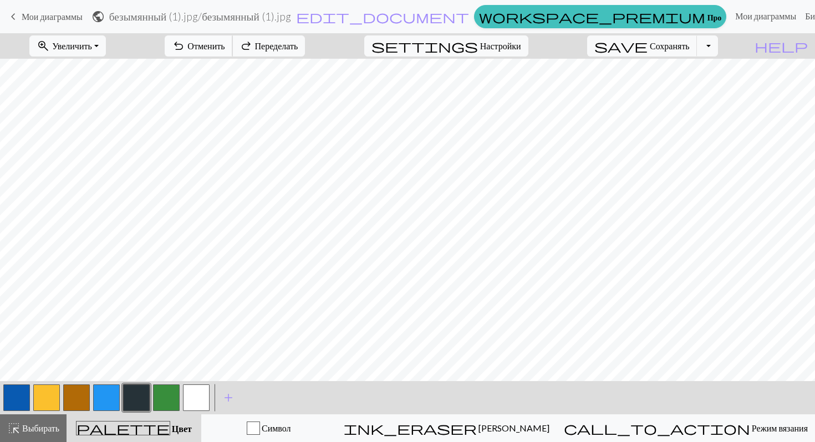
click at [224, 43] on font "Отменить" at bounding box center [205, 45] width 37 height 11
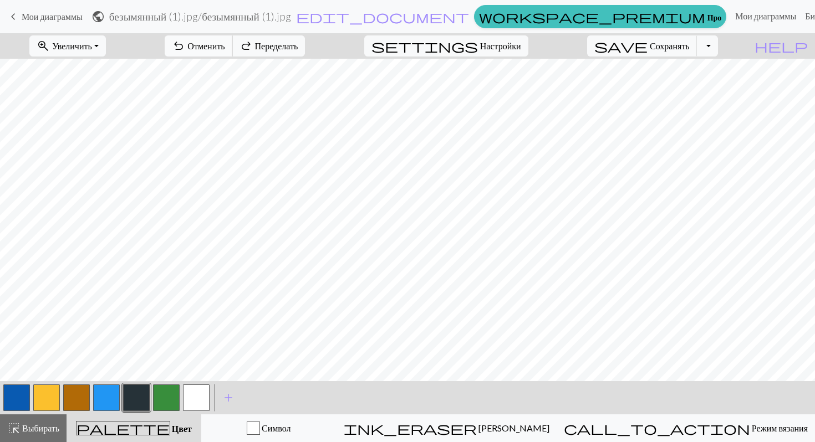
click at [224, 43] on font "Отменить" at bounding box center [205, 45] width 37 height 11
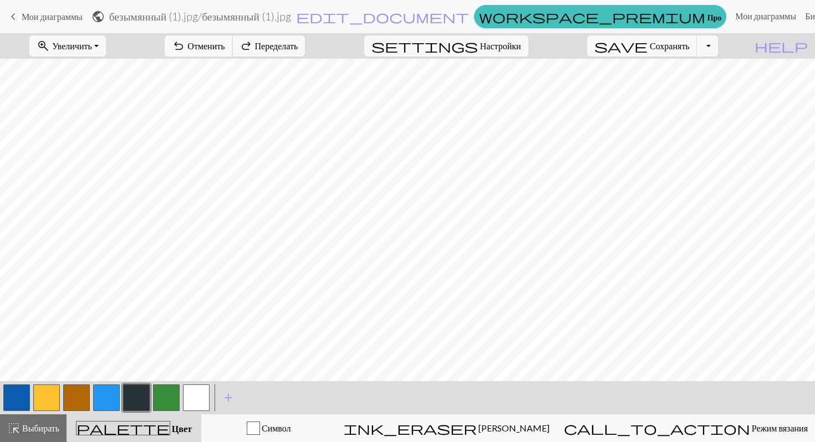
click at [224, 43] on font "Отменить" at bounding box center [205, 45] width 37 height 11
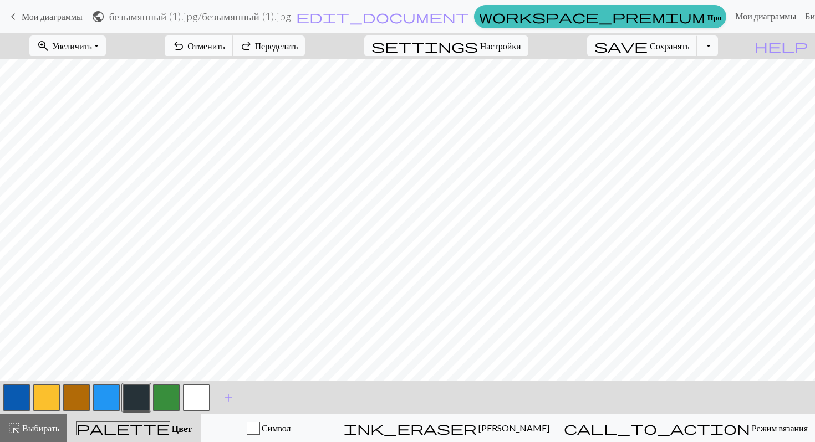
click at [224, 43] on font "Отменить" at bounding box center [205, 45] width 37 height 11
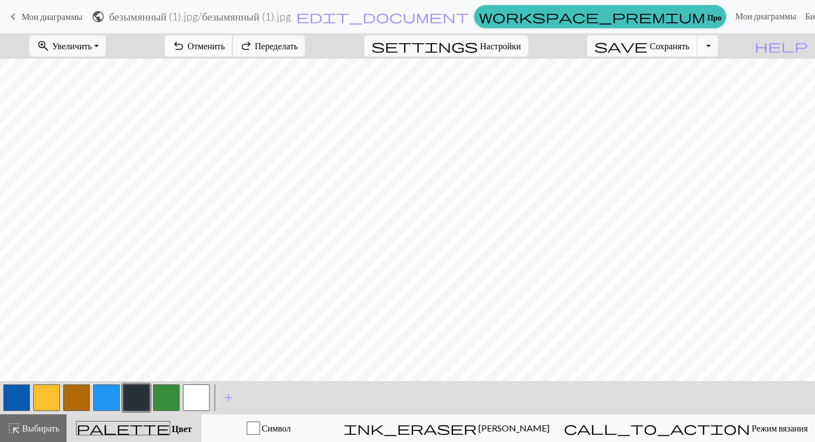
click at [224, 43] on font "Отменить" at bounding box center [205, 45] width 37 height 11
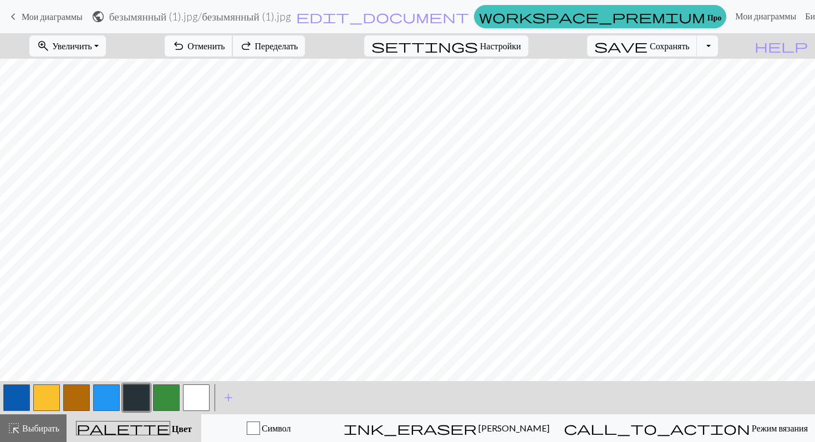
click at [224, 43] on font "Отменить" at bounding box center [205, 45] width 37 height 11
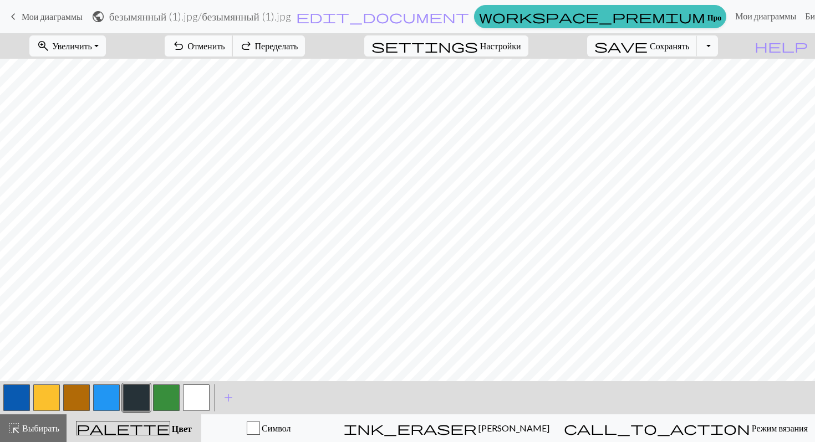
click at [224, 43] on font "Отменить" at bounding box center [205, 45] width 37 height 11
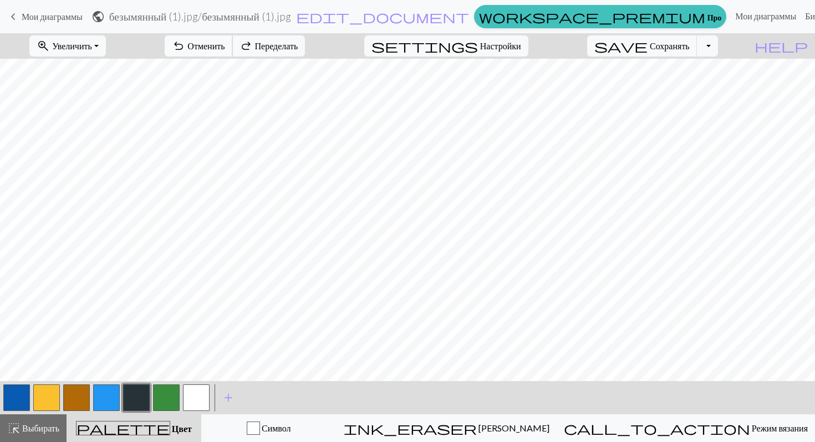
click at [224, 43] on font "Отменить" at bounding box center [205, 45] width 37 height 11
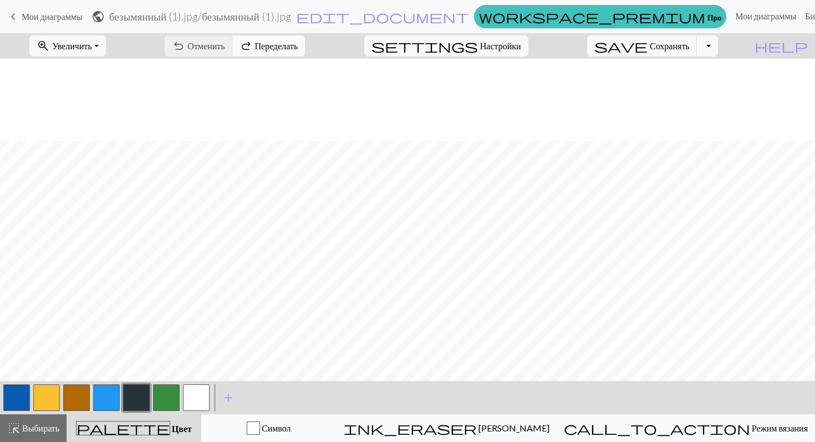
scroll to position [82, 0]
click at [298, 47] on font "Переделать" at bounding box center [276, 45] width 43 height 11
click at [224, 47] on font "Отменить" at bounding box center [205, 45] width 37 height 11
click at [298, 47] on font "Переделать" at bounding box center [276, 45] width 43 height 11
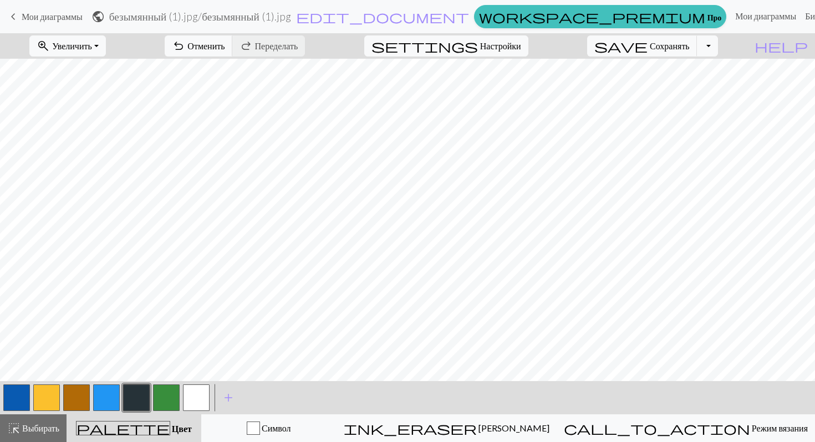
click at [2, 393] on div at bounding box center [17, 398] width 30 height 30
click at [21, 399] on button "button" at bounding box center [16, 398] width 27 height 27
click at [21, 395] on button "button" at bounding box center [16, 398] width 27 height 27
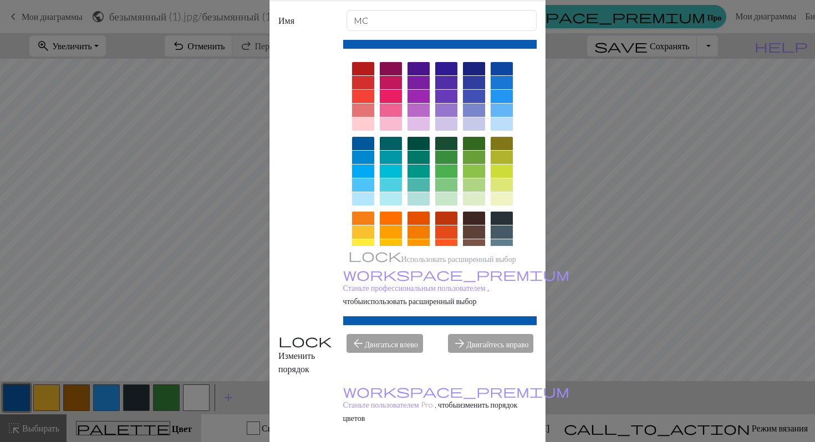
scroll to position [71, 0]
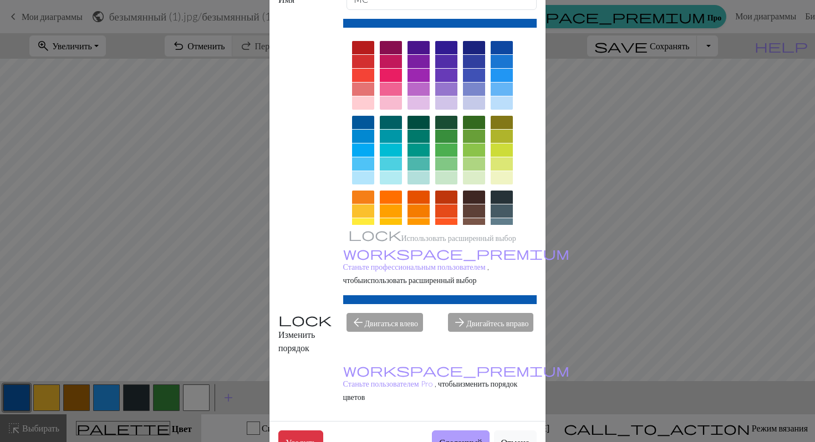
click at [448, 437] on font "Сделанный" at bounding box center [460, 442] width 43 height 11
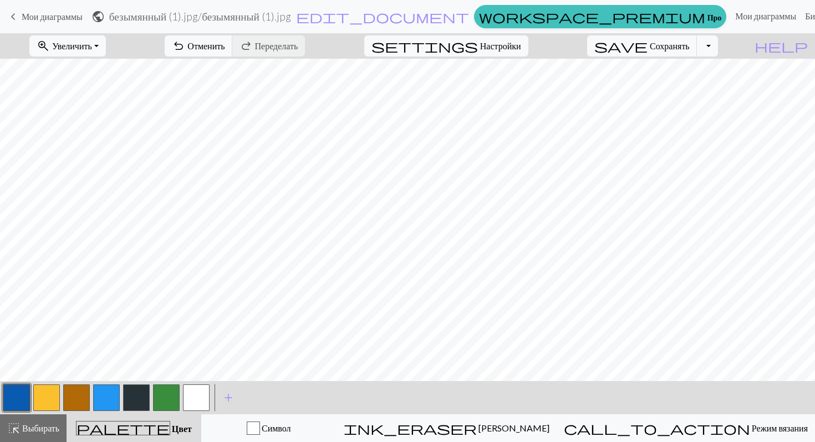
click at [137, 398] on button "button" at bounding box center [136, 398] width 27 height 27
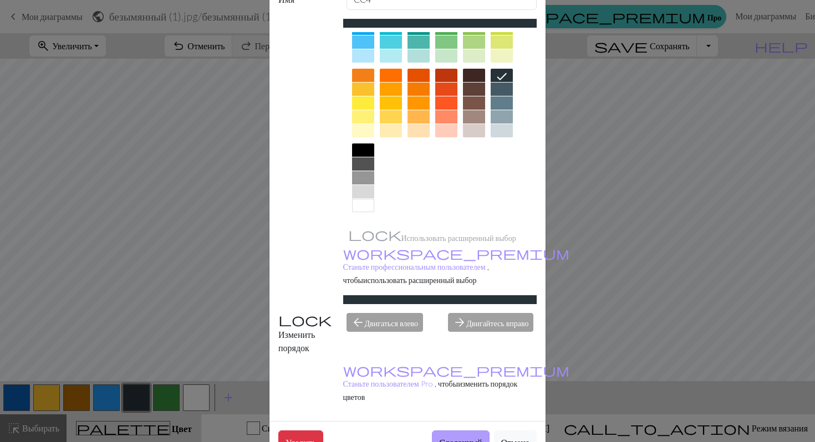
click at [462, 437] on font "Сделанный" at bounding box center [460, 442] width 43 height 11
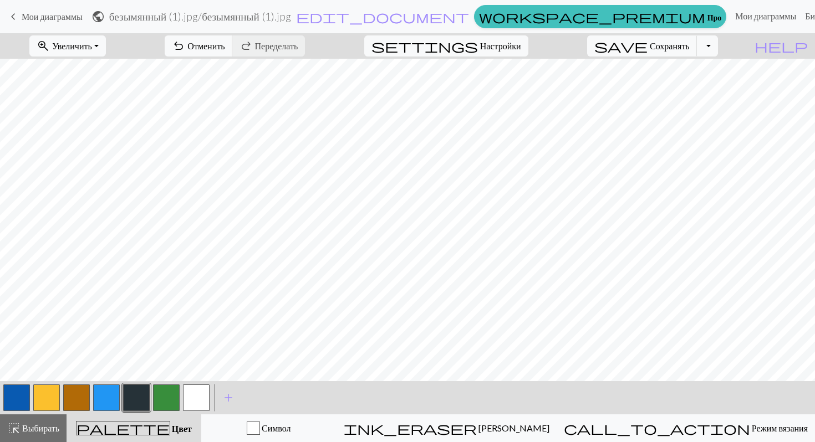
scroll to position [82, 0]
click at [12, 405] on button "button" at bounding box center [16, 398] width 27 height 27
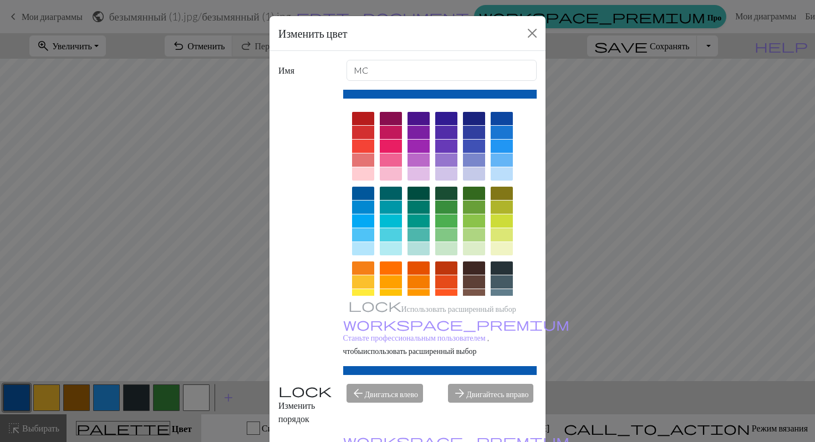
scroll to position [71, 0]
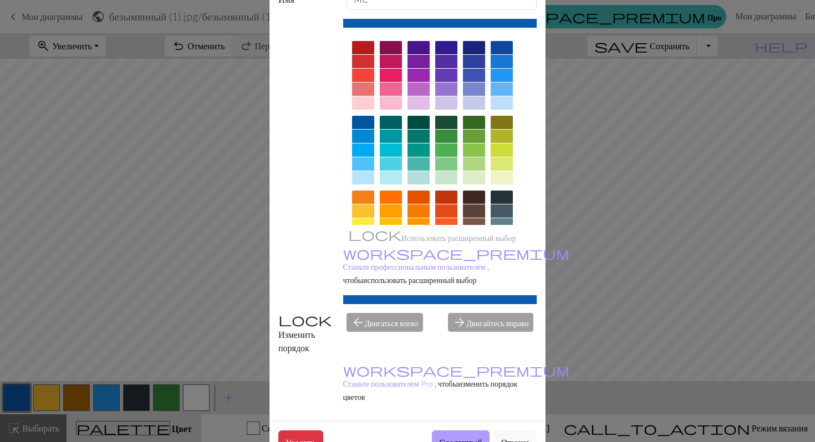
click at [467, 437] on font "Сделанный" at bounding box center [460, 442] width 43 height 11
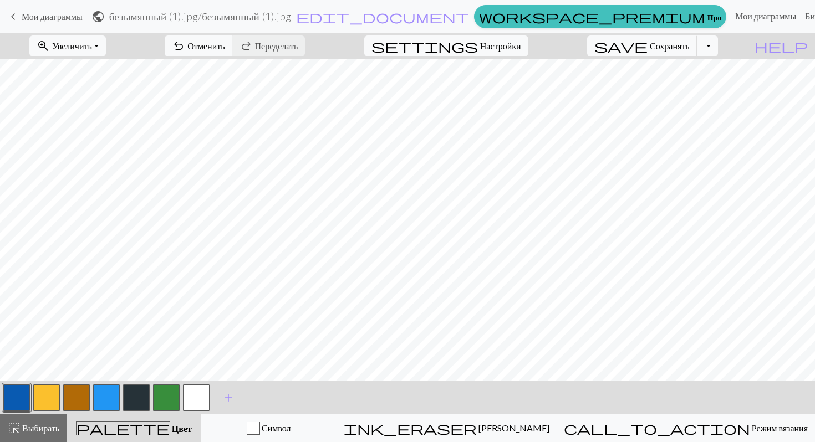
scroll to position [0, 0]
click at [110, 400] on button "button" at bounding box center [106, 398] width 27 height 27
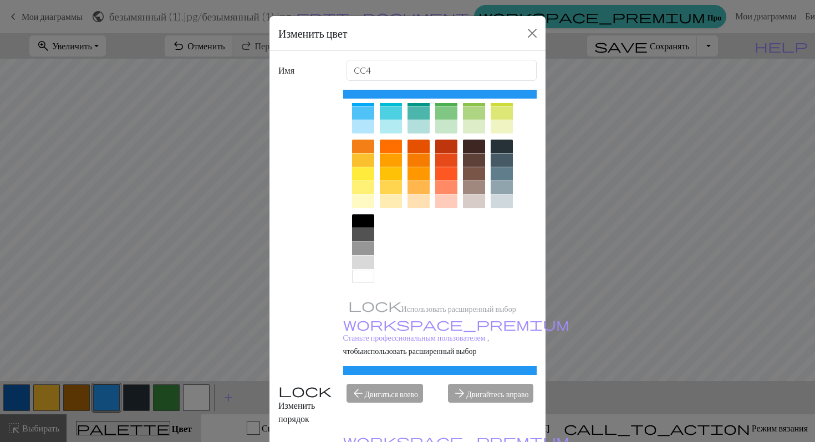
scroll to position [71, 0]
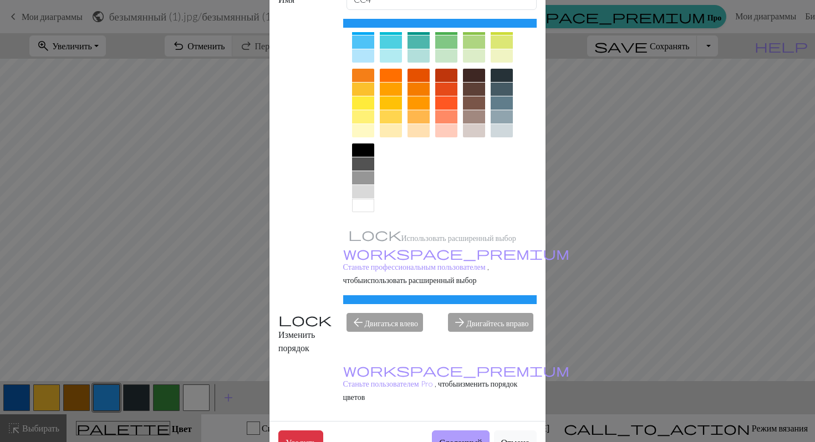
click at [441, 437] on font "Сделанный" at bounding box center [460, 442] width 43 height 11
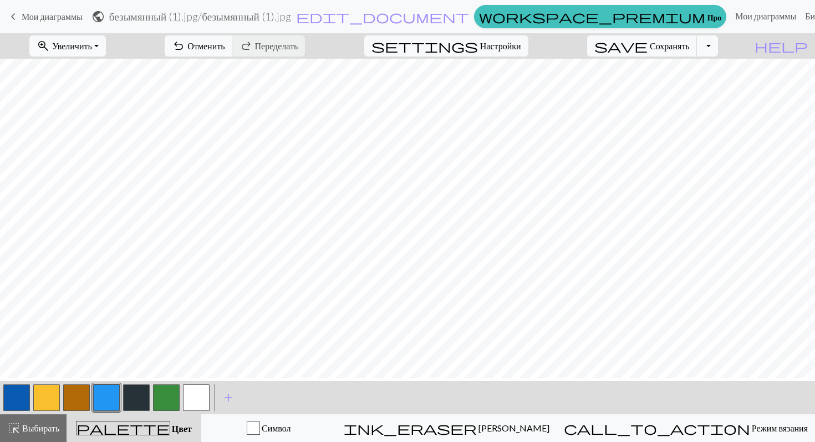
scroll to position [0, 0]
click at [188, 401] on button "button" at bounding box center [196, 398] width 27 height 27
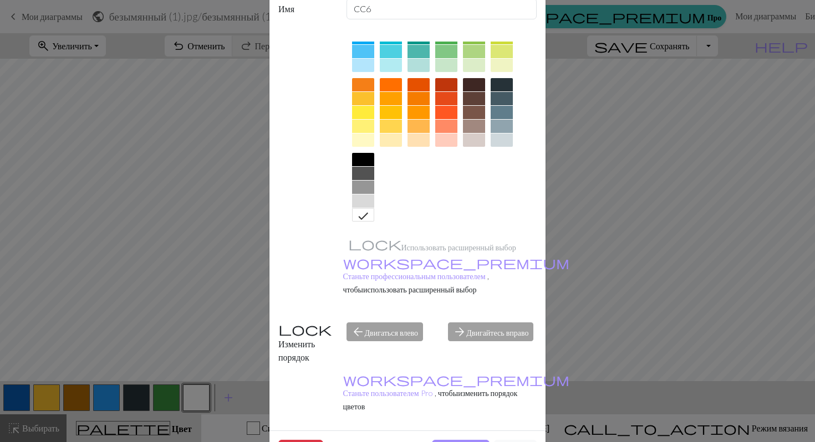
scroll to position [71, 0]
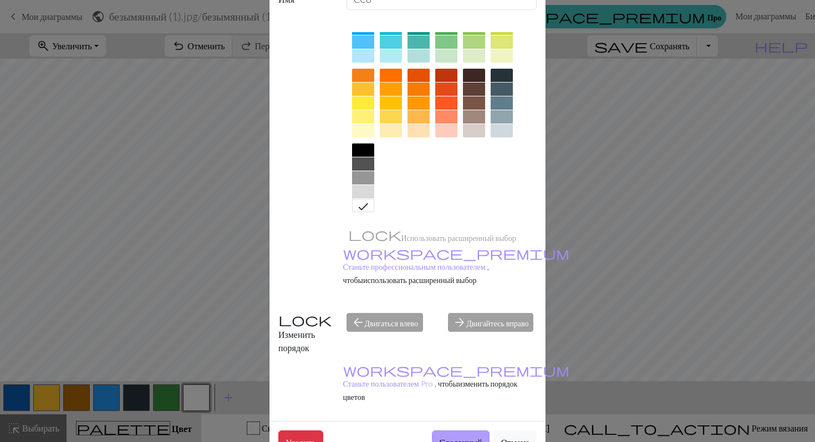
click at [456, 437] on font "Сделанный" at bounding box center [460, 442] width 43 height 11
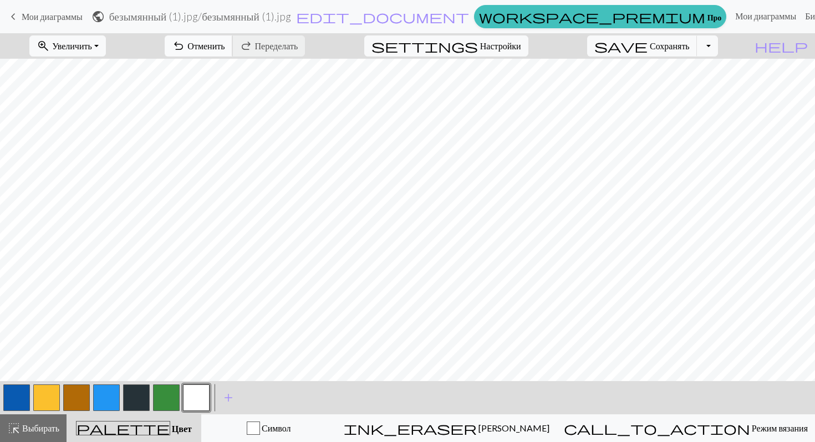
click at [224, 49] on font "Отменить" at bounding box center [205, 45] width 37 height 11
click at [108, 411] on div at bounding box center [106, 398] width 30 height 30
click at [105, 396] on button "button" at bounding box center [106, 398] width 27 height 27
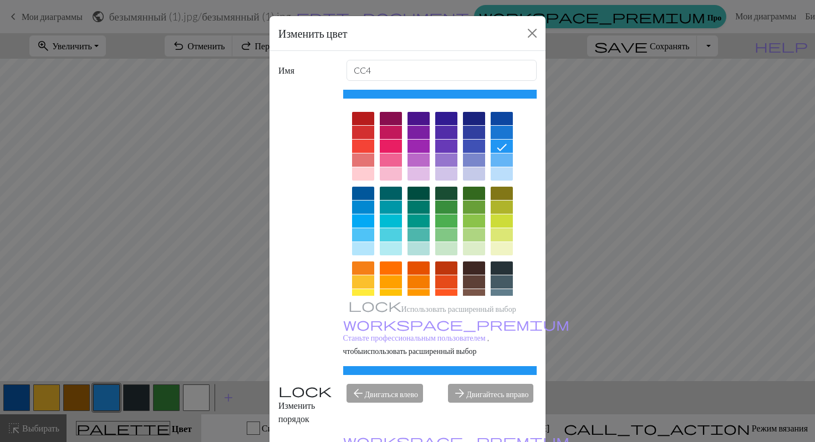
scroll to position [71, 0]
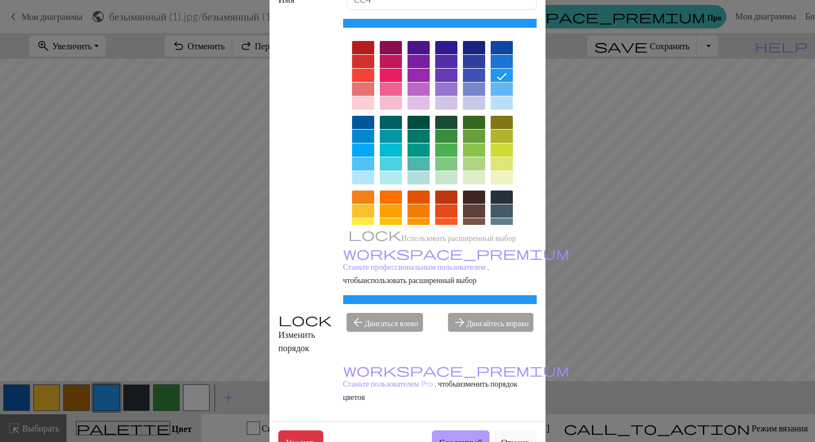
click at [439, 437] on font "Сделанный" at bounding box center [460, 442] width 43 height 11
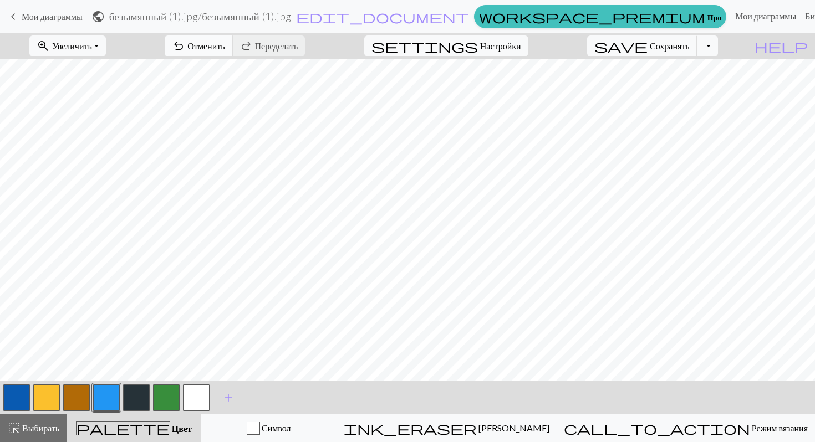
click at [185, 40] on span "undo" at bounding box center [178, 46] width 13 height 16
click at [71, 398] on button "button" at bounding box center [76, 398] width 27 height 27
click at [83, 397] on button "button" at bounding box center [76, 398] width 27 height 27
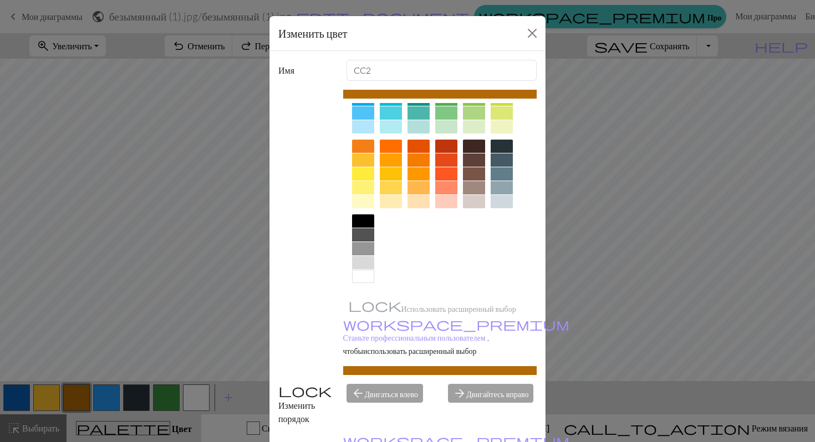
scroll to position [71, 0]
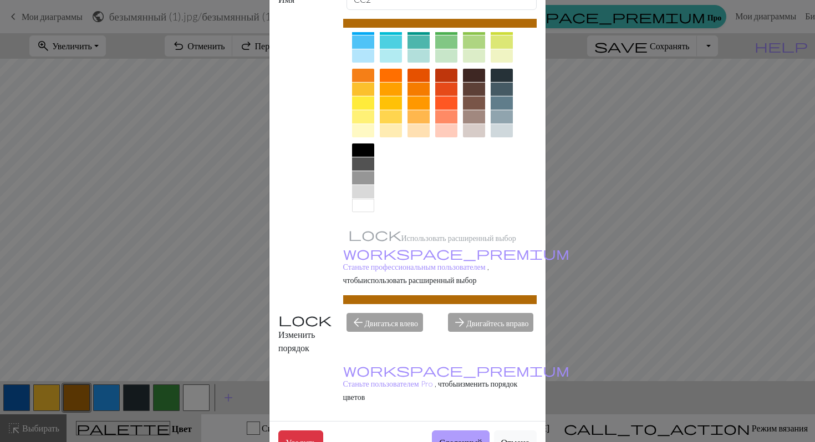
click at [465, 437] on font "Сделанный" at bounding box center [460, 442] width 43 height 11
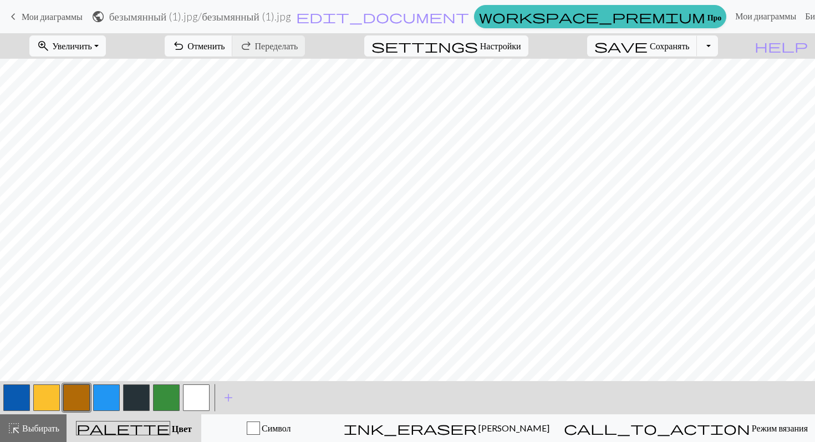
click at [161, 389] on button "button" at bounding box center [166, 398] width 27 height 27
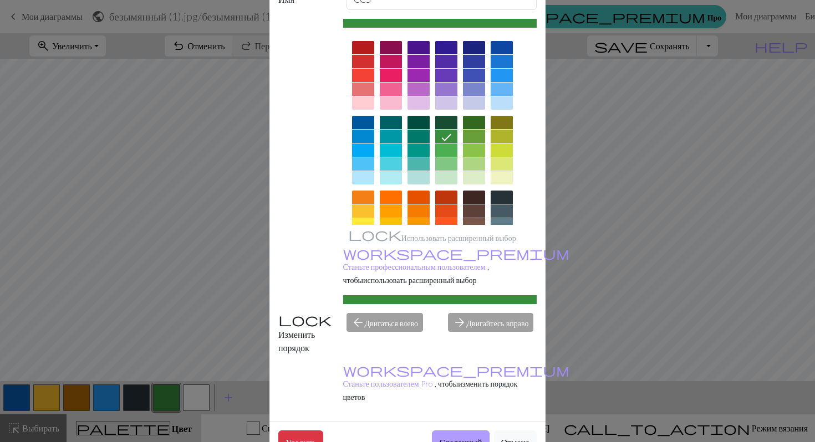
click at [465, 437] on font "Сделанный" at bounding box center [460, 442] width 43 height 11
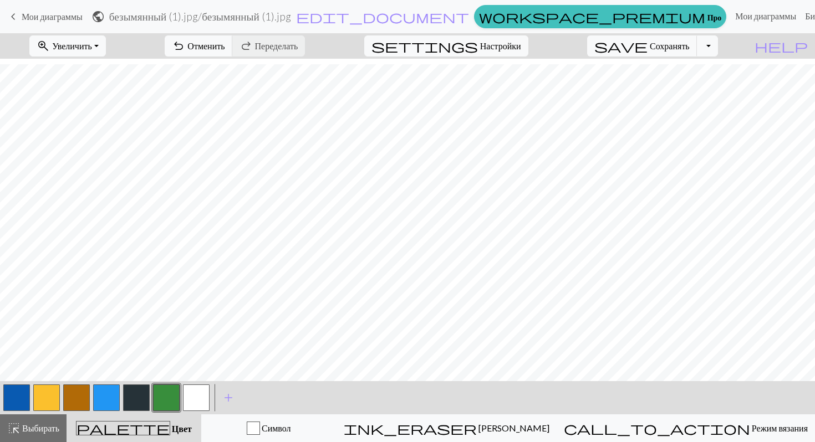
scroll to position [82, 0]
click at [75, 411] on button "button" at bounding box center [76, 398] width 27 height 27
click at [75, 406] on button "button" at bounding box center [76, 398] width 27 height 27
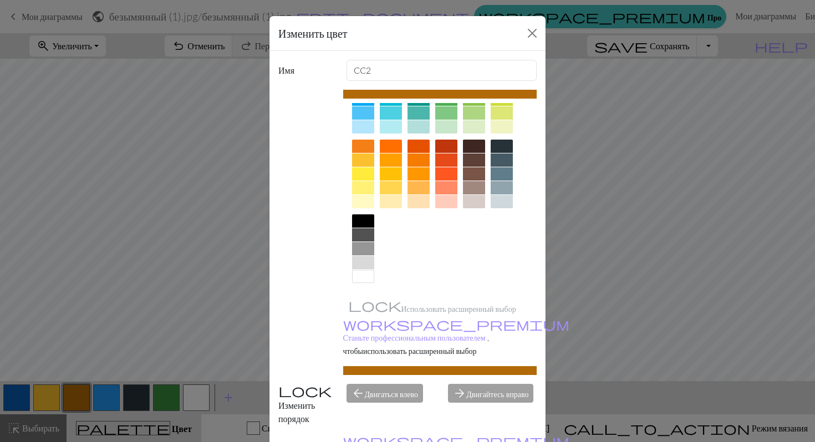
scroll to position [71, 0]
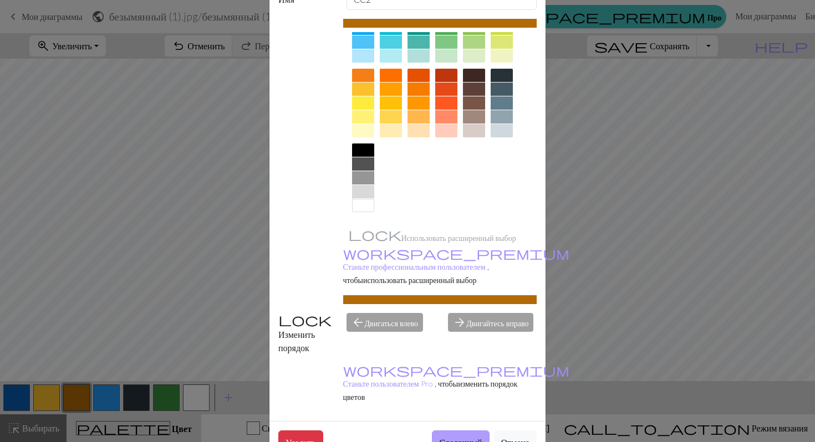
click at [468, 437] on font "Сделанный" at bounding box center [460, 442] width 43 height 11
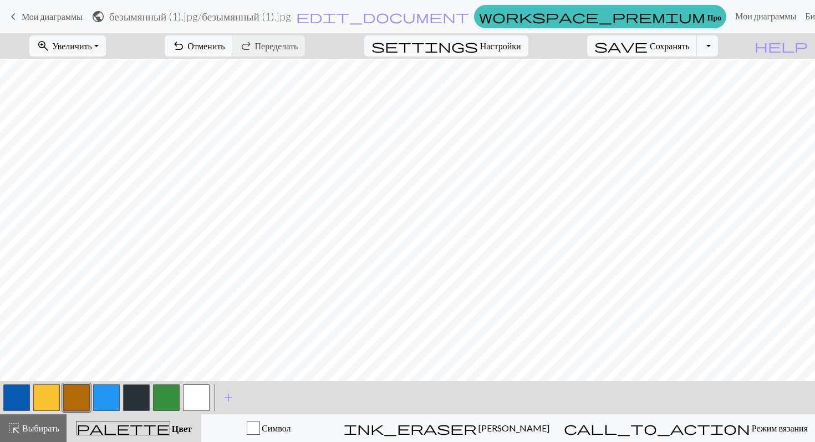
scroll to position [0, 0]
click at [718, 47] on button "Переключить раскрывающийся список" at bounding box center [707, 45] width 21 height 21
click at [694, 85] on button "save_alt Скачать" at bounding box center [615, 88] width 204 height 18
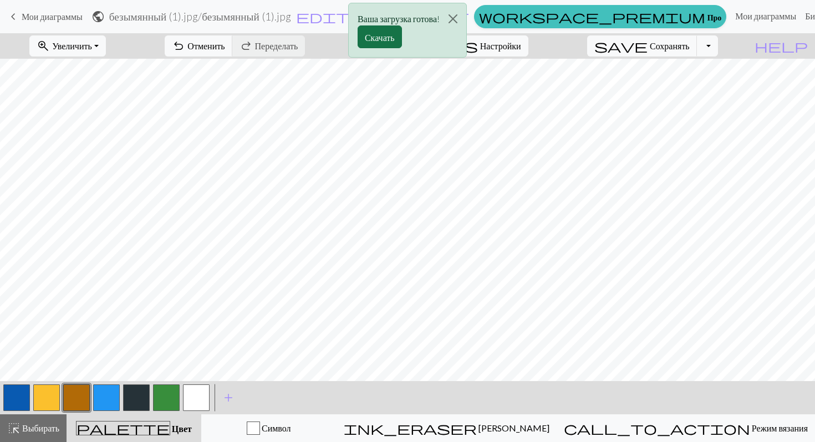
click at [382, 37] on font "Скачать" at bounding box center [380, 37] width 30 height 11
